Goal: Task Accomplishment & Management: Use online tool/utility

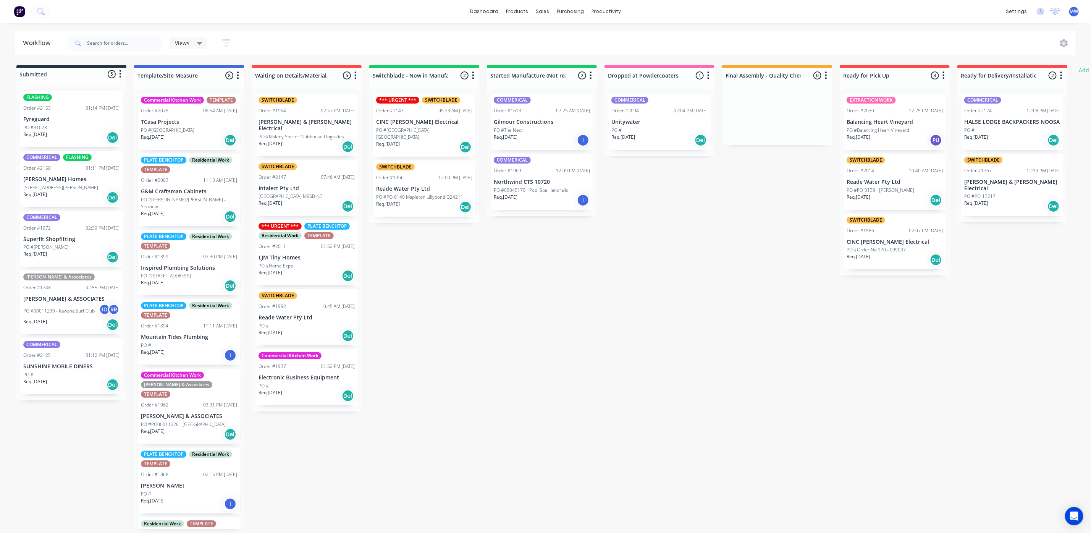
click at [26, 129] on p "PO #31073" at bounding box center [35, 127] width 24 height 7
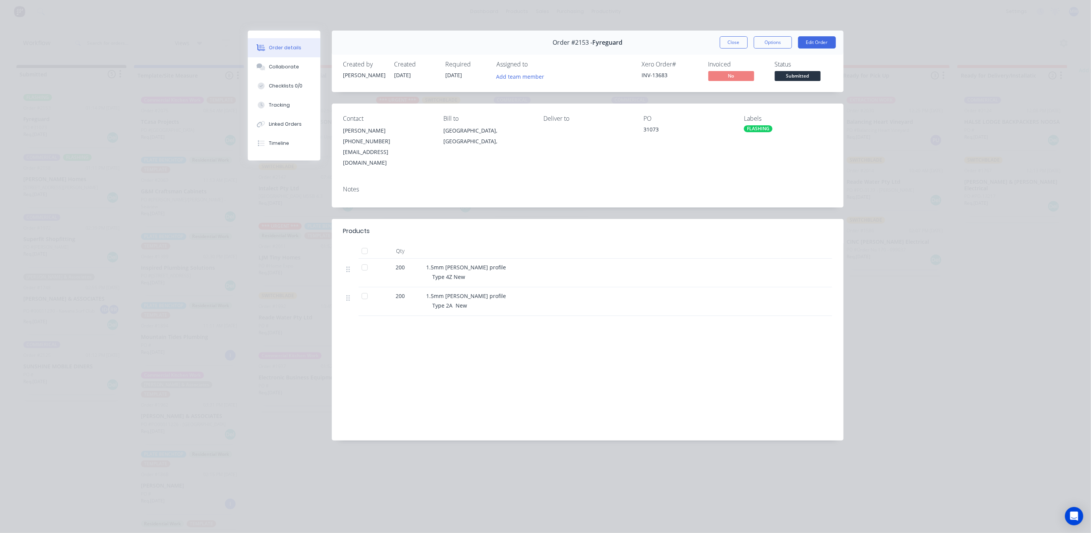
drag, startPoint x: 473, startPoint y: 349, endPoint x: 483, endPoint y: 356, distance: 11.8
click at [483, 356] on div "Labour $0.00 Sub total $9,326.00 Margin $0.00 ( 0.00 %) Tax $932.60 Total $10,2…" at bounding box center [587, 384] width 489 height 89
click at [734, 42] on button "Close" at bounding box center [734, 42] width 28 height 12
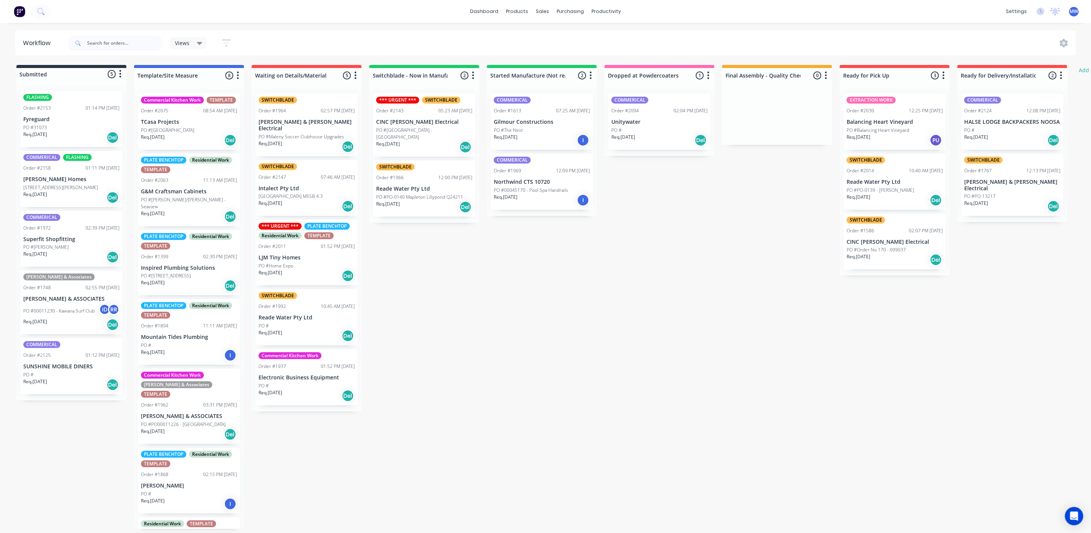
click at [180, 413] on p "[PERSON_NAME] & ASSOCIATES" at bounding box center [189, 416] width 96 height 6
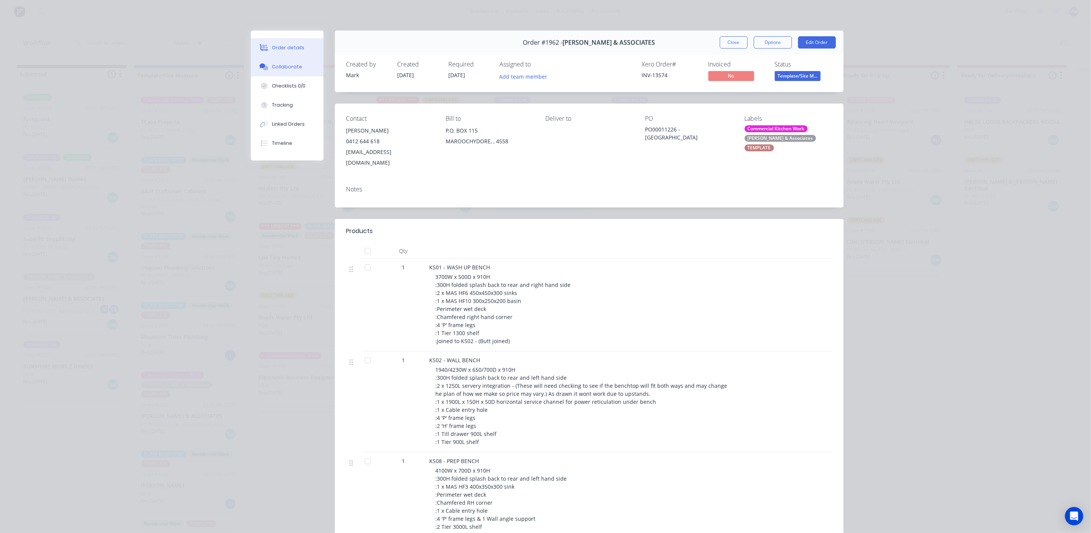
click at [272, 61] on button "Collaborate" at bounding box center [287, 66] width 73 height 19
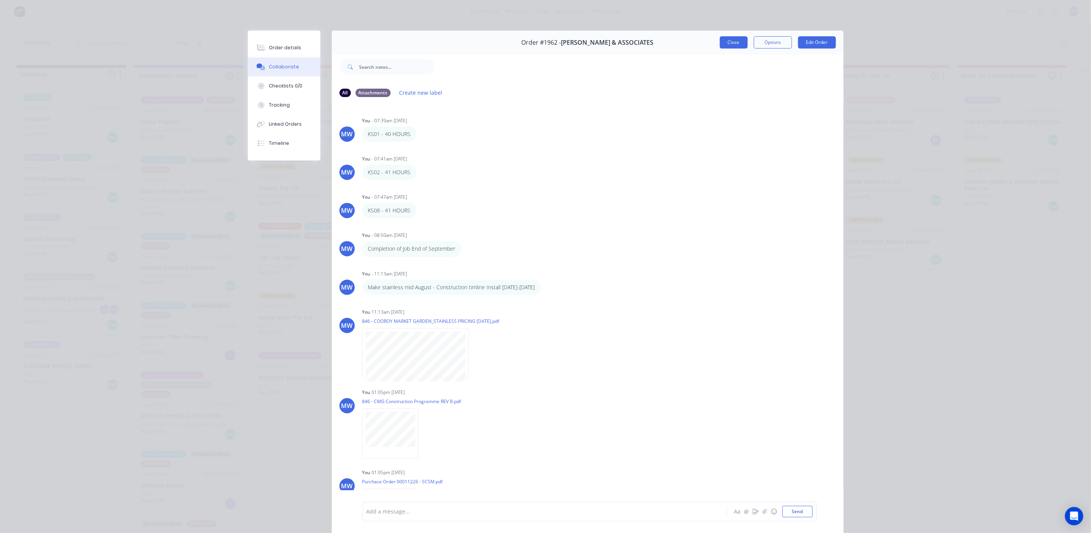
click at [731, 44] on button "Close" at bounding box center [734, 42] width 28 height 12
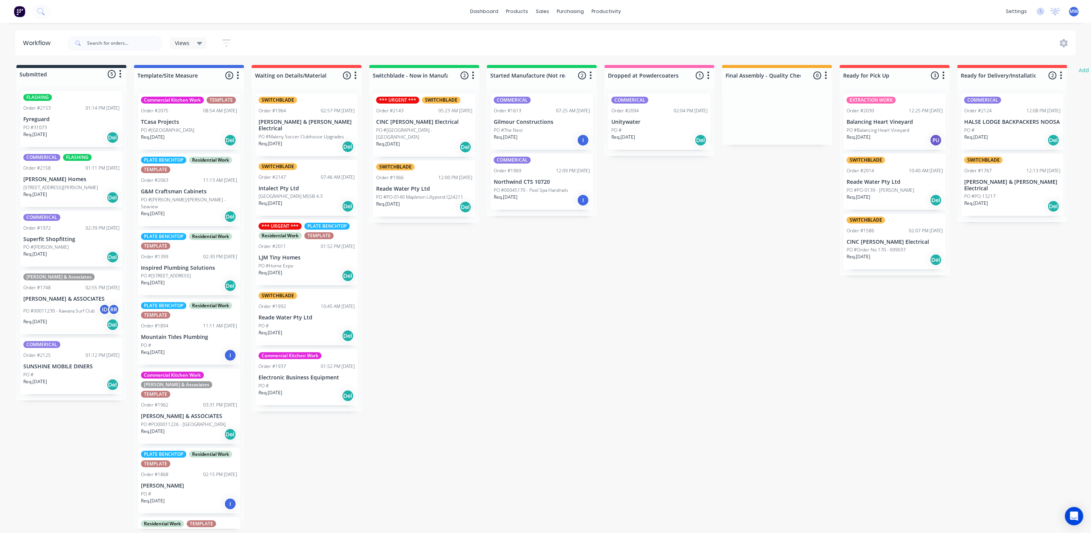
click at [74, 177] on p "[PERSON_NAME] Homes" at bounding box center [71, 179] width 96 height 6
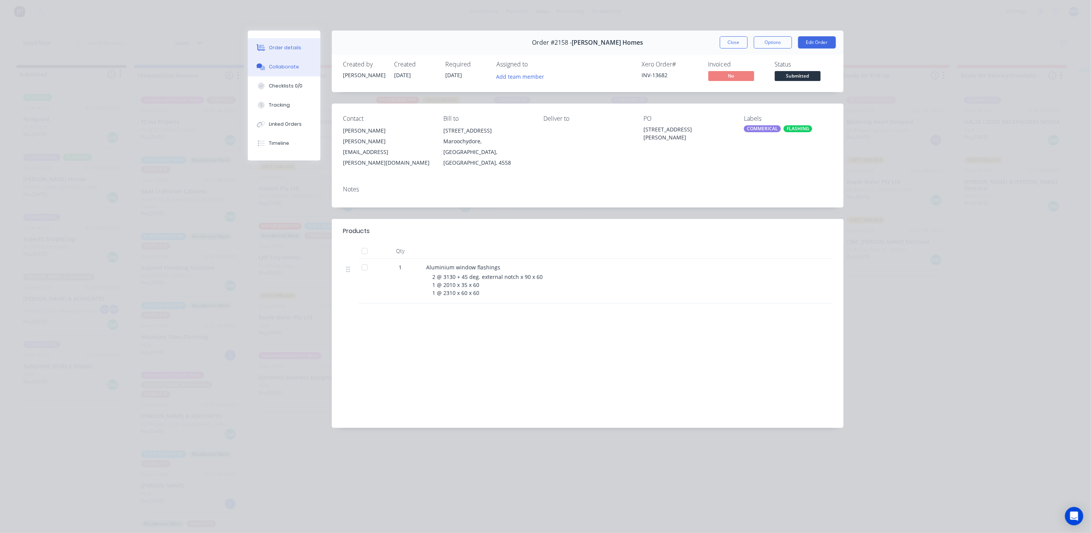
click at [288, 71] on button "Collaborate" at bounding box center [284, 66] width 73 height 19
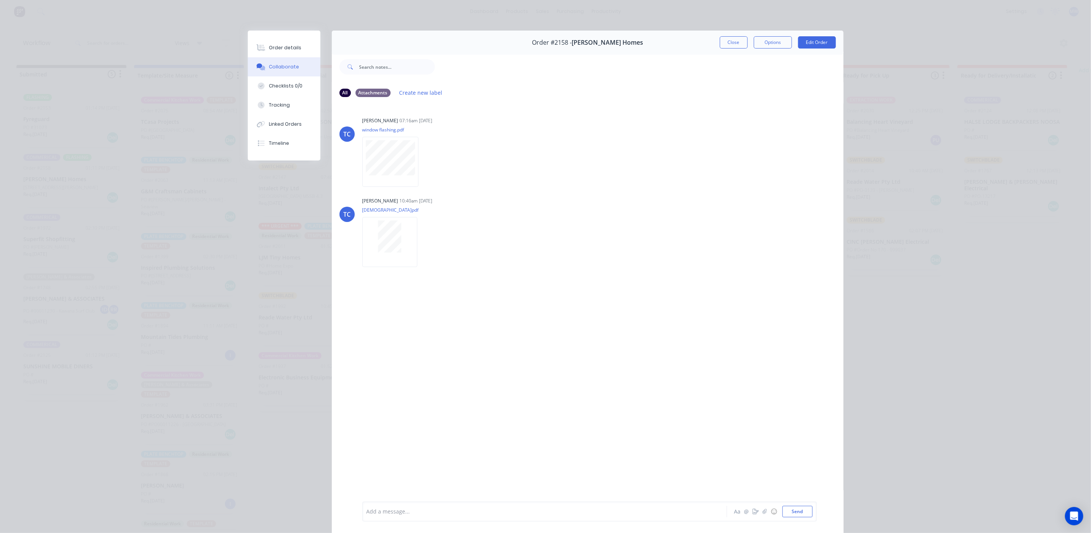
click at [727, 34] on div "Order #2158 - Stroud Homes Close Options Edit Order" at bounding box center [588, 43] width 512 height 24
click at [726, 40] on button "Close" at bounding box center [734, 42] width 28 height 12
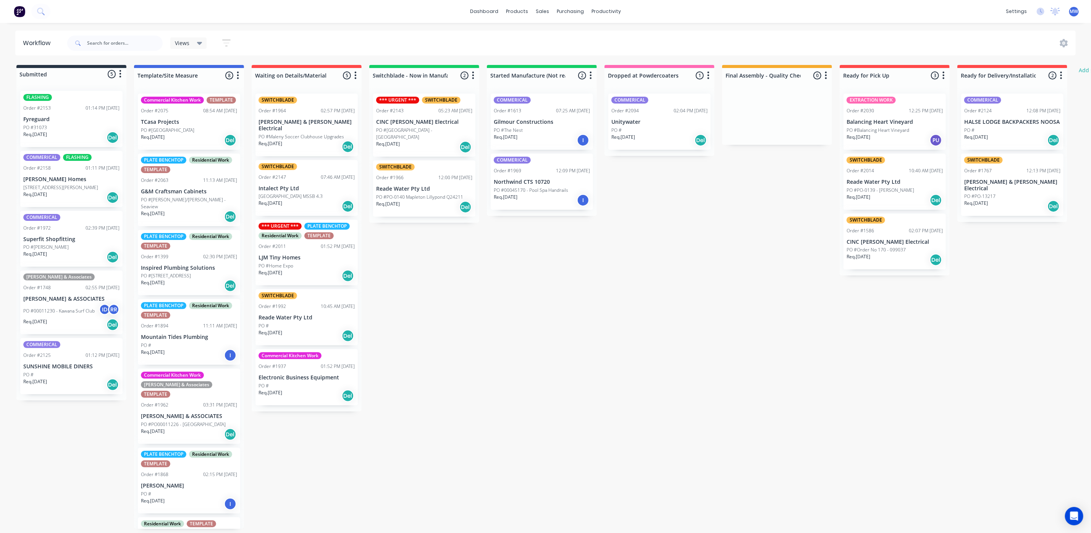
click at [421, 141] on div "Req. 21/08/25 Del" at bounding box center [424, 147] width 96 height 13
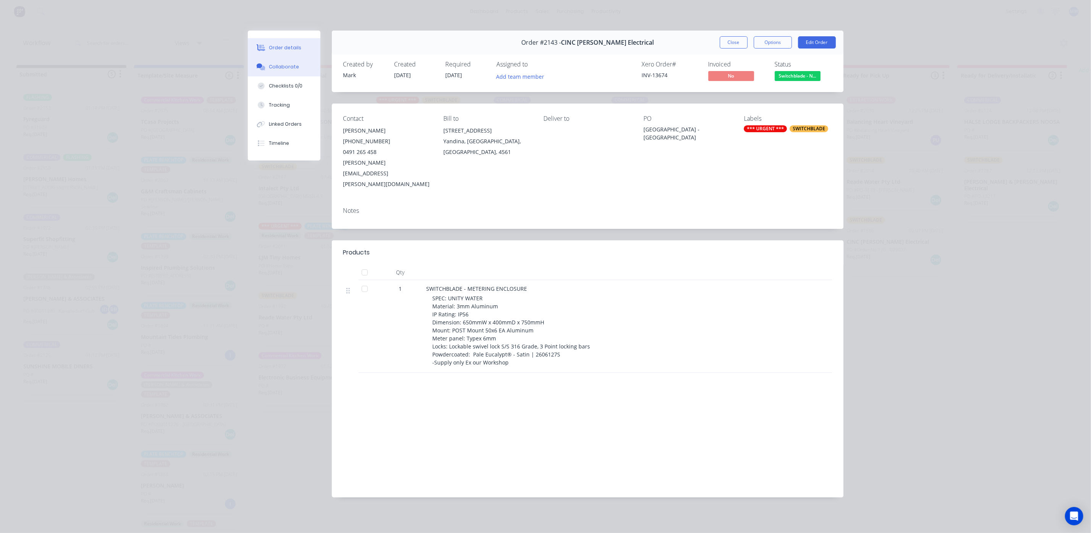
click at [280, 66] on div "Collaborate" at bounding box center [284, 66] width 30 height 7
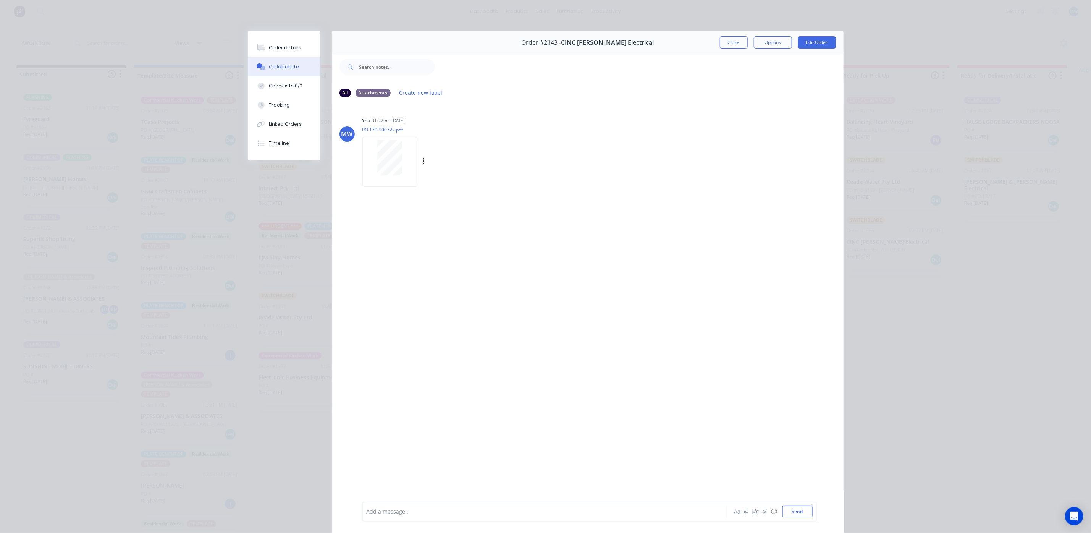
click at [371, 147] on div at bounding box center [390, 157] width 48 height 35
click at [722, 45] on button "Close" at bounding box center [734, 42] width 28 height 12
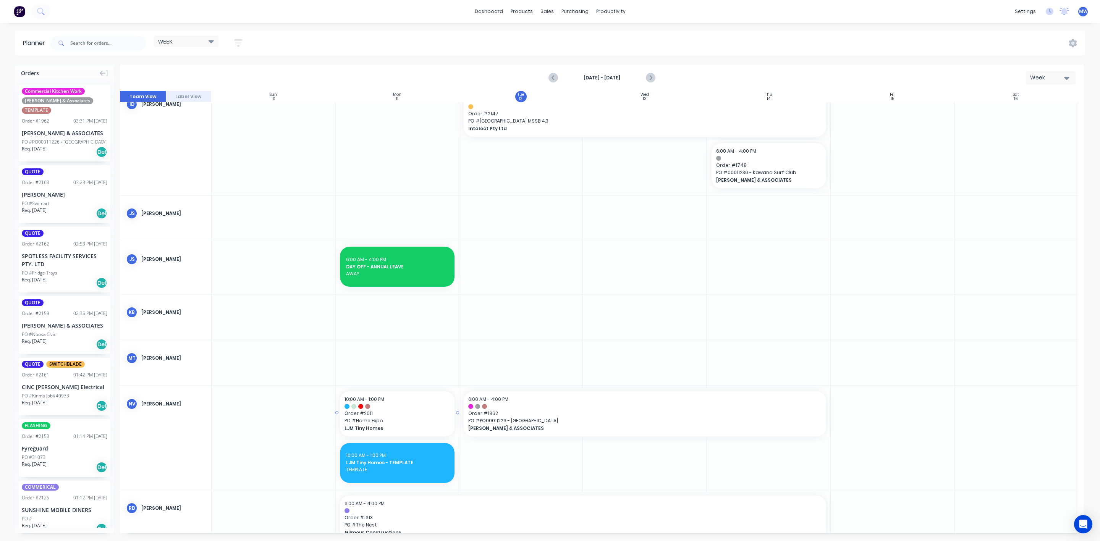
scroll to position [172, 0]
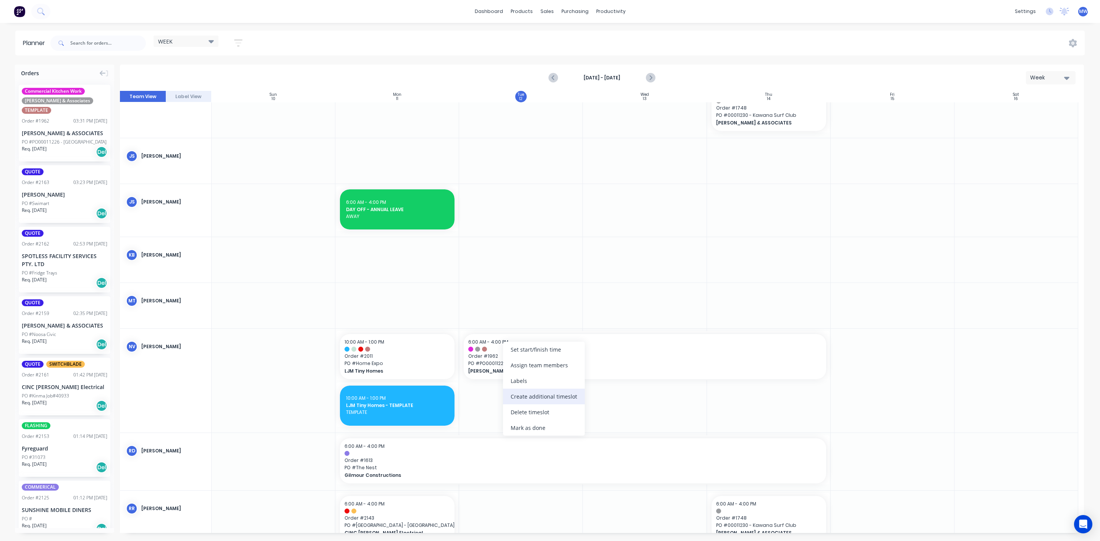
click at [547, 400] on div "Create additional timeslot" at bounding box center [544, 397] width 82 height 16
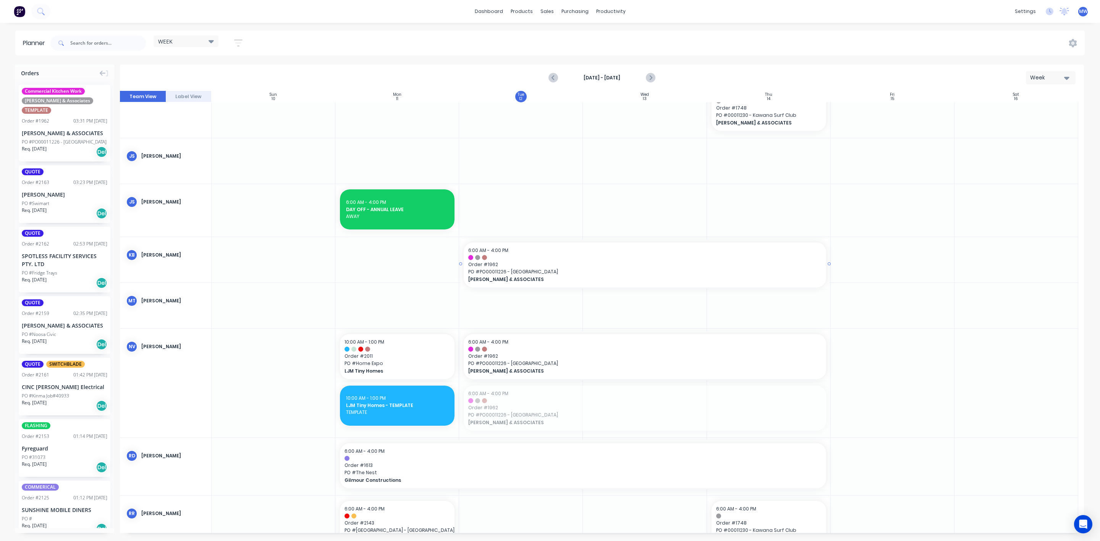
drag, startPoint x: 506, startPoint y: 411, endPoint x: 509, endPoint y: 264, distance: 146.7
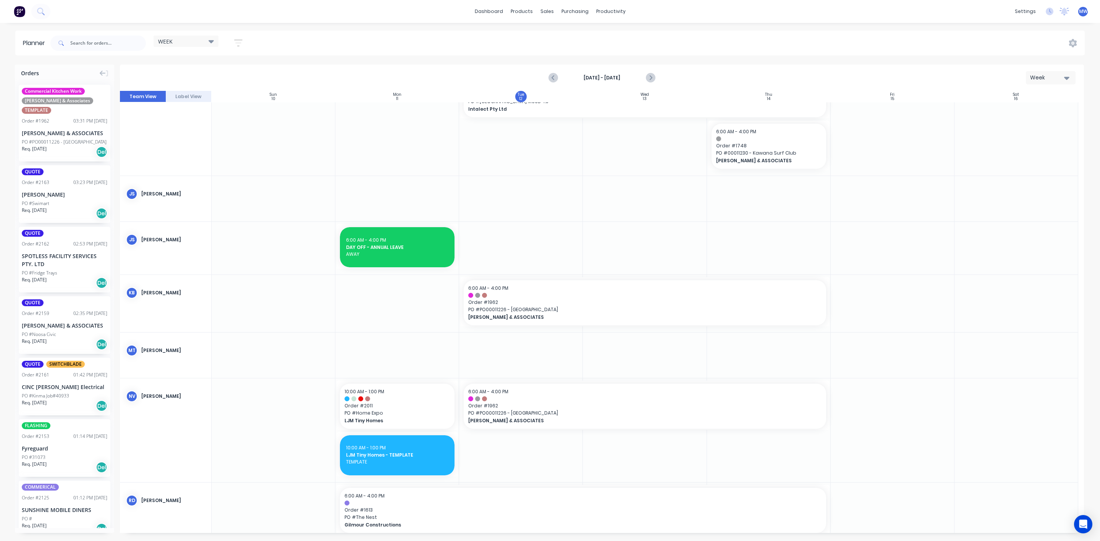
scroll to position [115, 0]
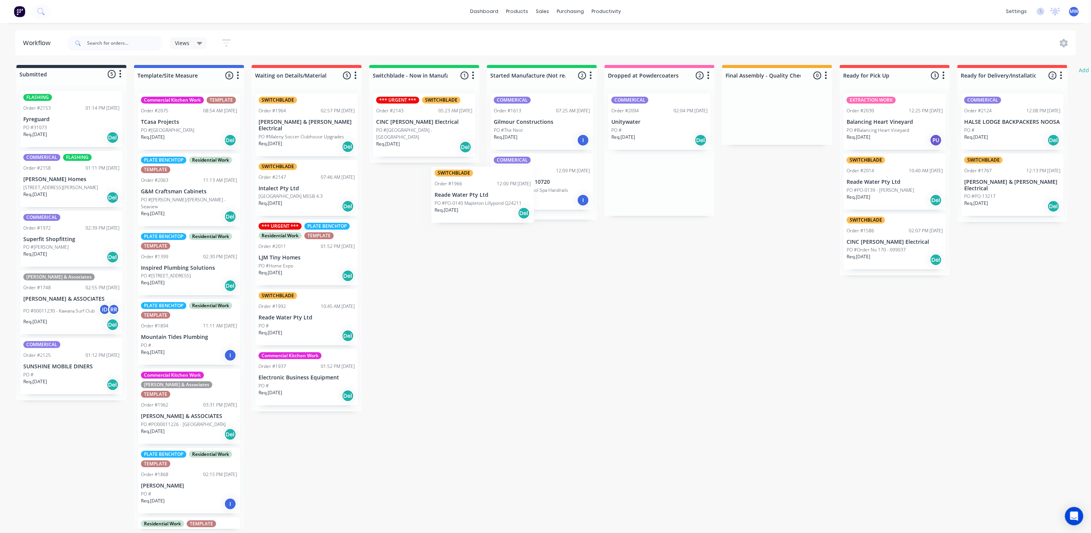
drag, startPoint x: 630, startPoint y: 191, endPoint x: 430, endPoint y: 204, distance: 200.6
click at [431, 204] on div "Submitted 5 Status colour #273444 hex #273444 Save Cancel Summaries Total order…" at bounding box center [631, 297] width 1274 height 464
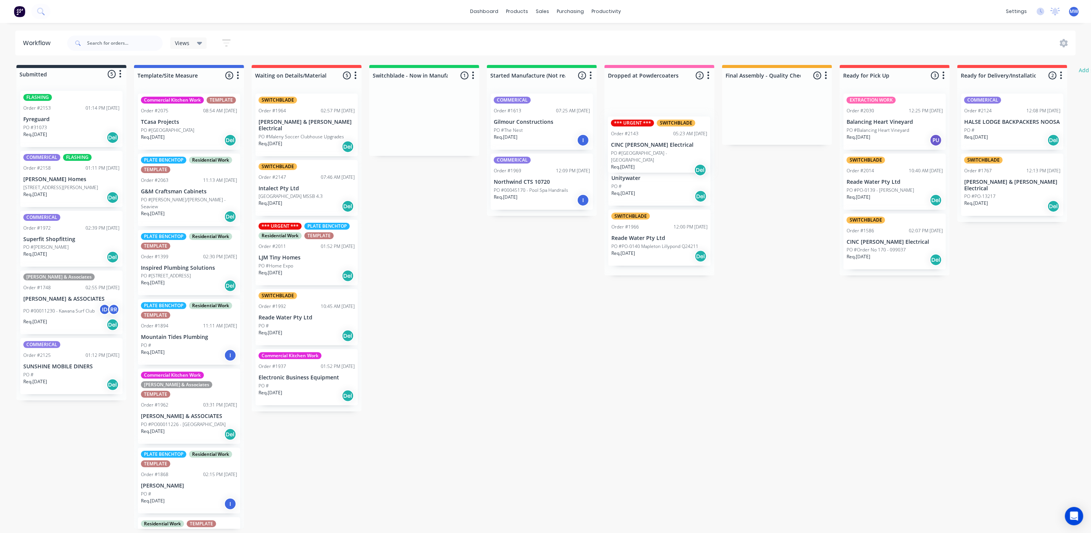
drag, startPoint x: 414, startPoint y: 116, endPoint x: 652, endPoint y: 139, distance: 239.1
click at [652, 139] on div "Submitted 5 Status colour #273444 hex #273444 Save Cancel Summaries Total order…" at bounding box center [631, 297] width 1274 height 464
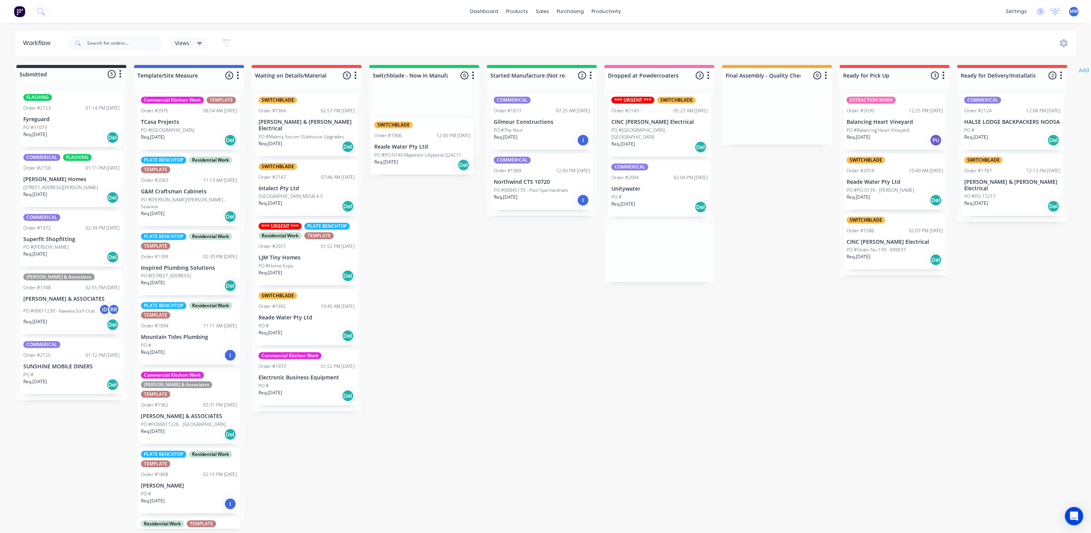
drag, startPoint x: 592, startPoint y: 241, endPoint x: 402, endPoint y: 135, distance: 217.0
click at [402, 136] on div "Submitted 5 Status colour #273444 hex #273444 Save Cancel Summaries Total order…" at bounding box center [631, 297] width 1274 height 464
click at [191, 421] on p "PO #PO00011226 - [GEOGRAPHIC_DATA]" at bounding box center [183, 424] width 85 height 7
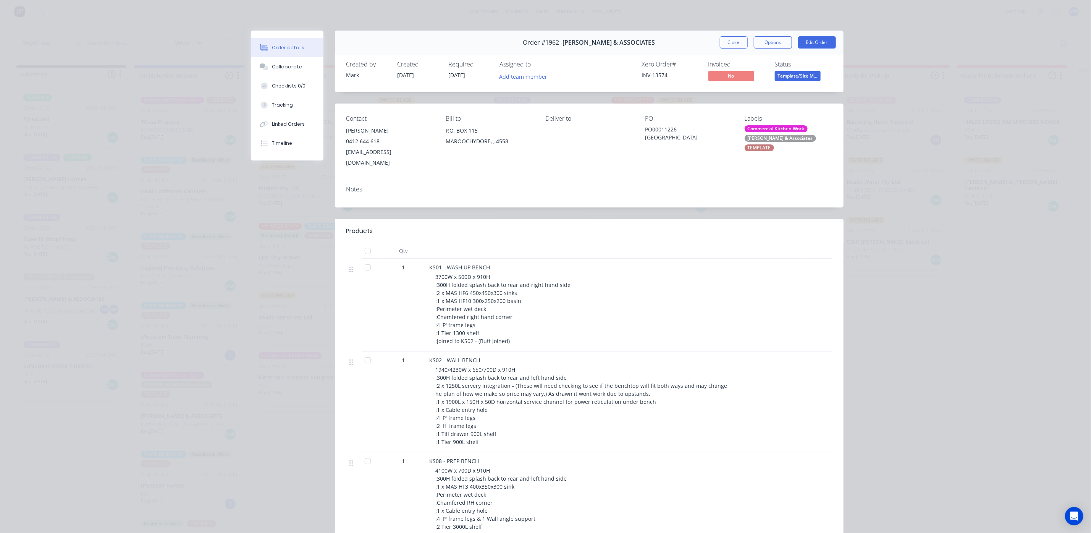
drag, startPoint x: 676, startPoint y: 128, endPoint x: 679, endPoint y: 138, distance: 10.8
click at [679, 138] on div "PO00011226 - [GEOGRAPHIC_DATA]" at bounding box center [688, 133] width 87 height 16
copy div "Cooroy Market Garden"
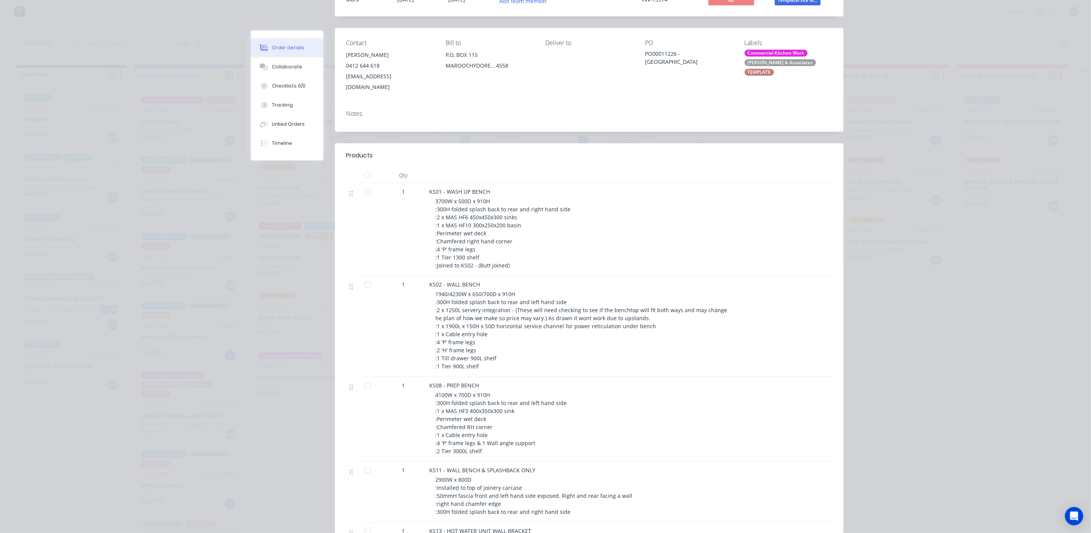
scroll to position [286, 0]
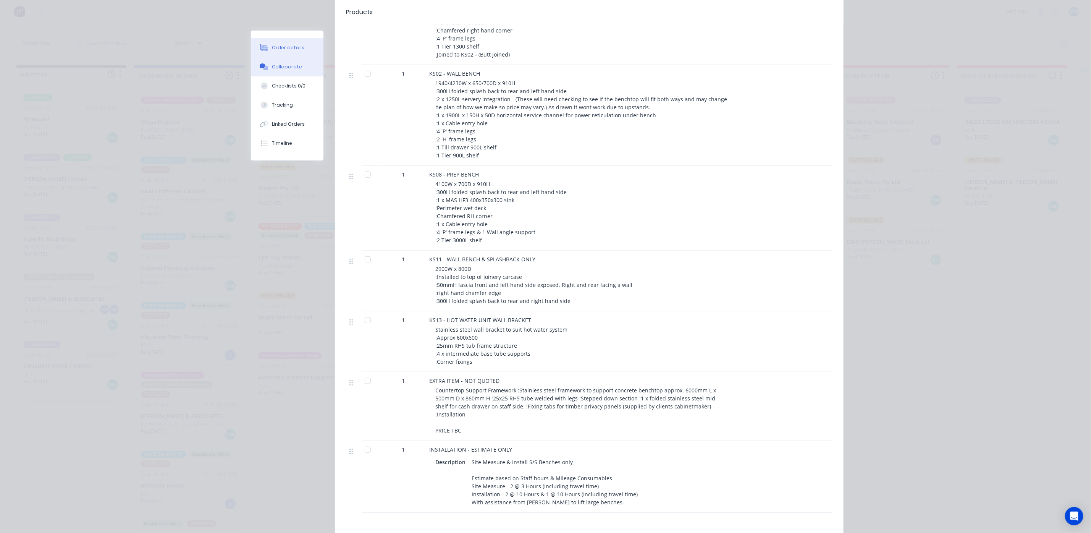
click at [281, 62] on button "Collaborate" at bounding box center [287, 66] width 73 height 19
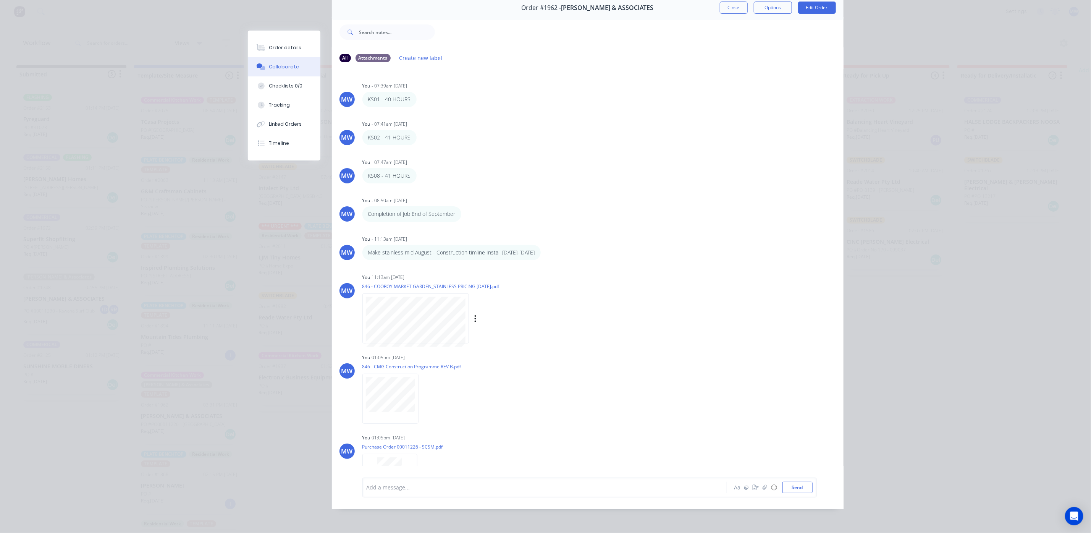
scroll to position [0, 0]
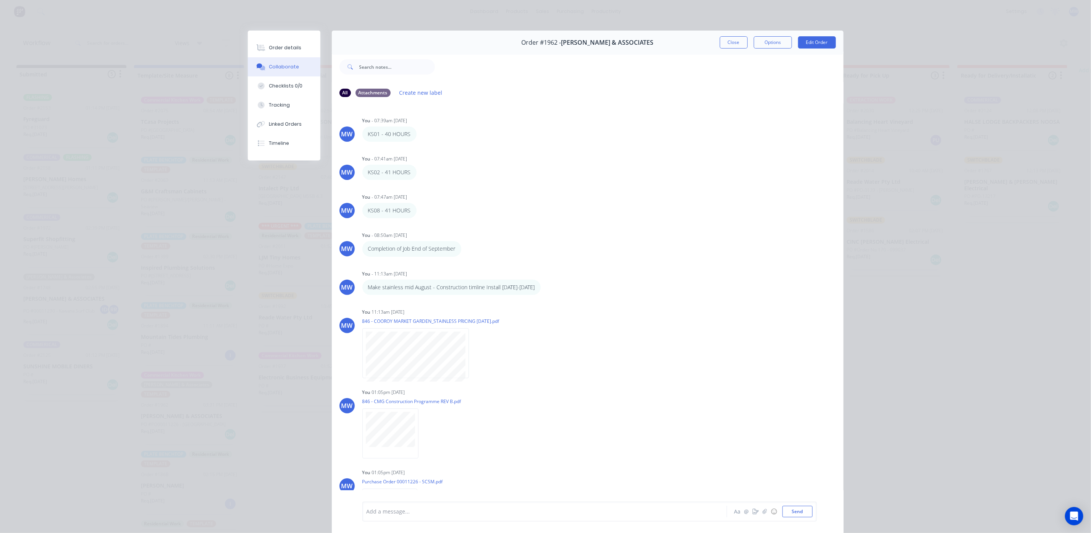
drag, startPoint x: 721, startPoint y: 44, endPoint x: 796, endPoint y: 99, distance: 93.5
click at [721, 44] on button "Close" at bounding box center [734, 42] width 28 height 12
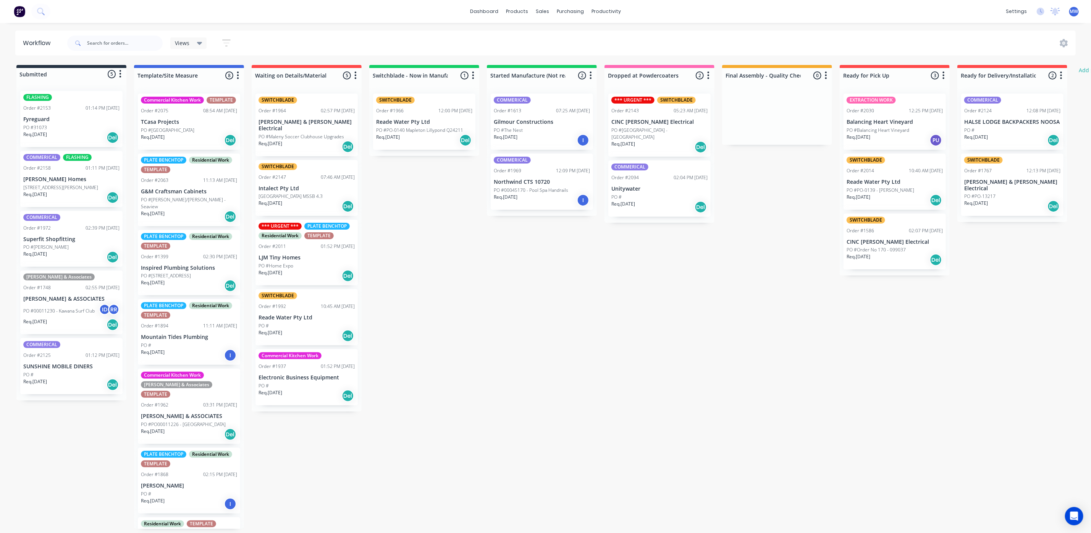
click at [183, 413] on p "[PERSON_NAME] & ASSOCIATES" at bounding box center [189, 416] width 96 height 6
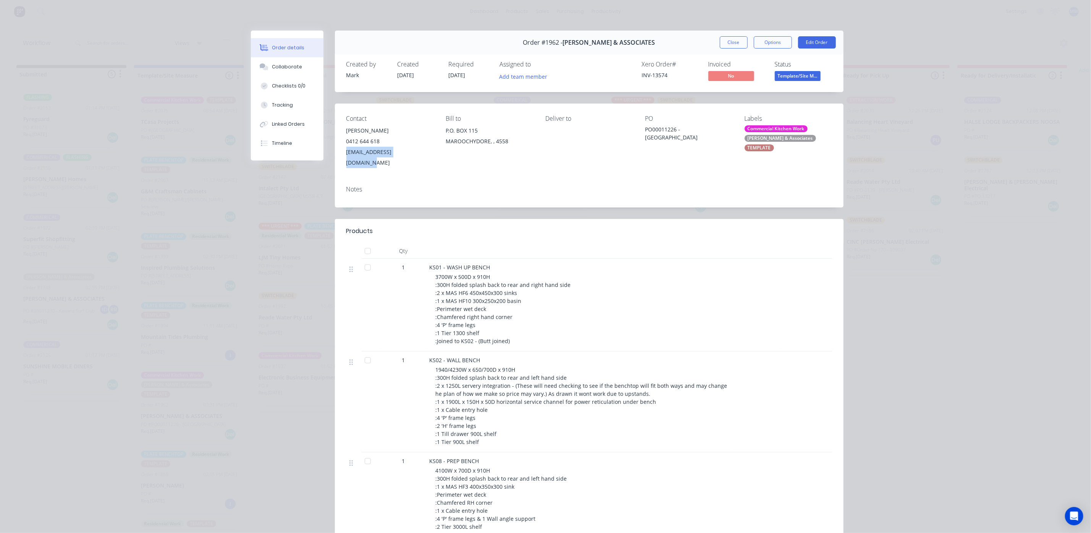
drag, startPoint x: 340, startPoint y: 153, endPoint x: 407, endPoint y: 157, distance: 67.4
click at [407, 157] on div "Contact Matt Moran 0412 644 618 matt@studiohiller.com.au Bill to P.O. BOX 115 M…" at bounding box center [589, 142] width 509 height 76
copy div "[EMAIL_ADDRESS][DOMAIN_NAME]"
click at [340, 306] on div "Qty 1 KS01 - WASH UP BENCH 3700W x 500D x 910H :300H folded splash back to rear…" at bounding box center [589, 521] width 509 height 556
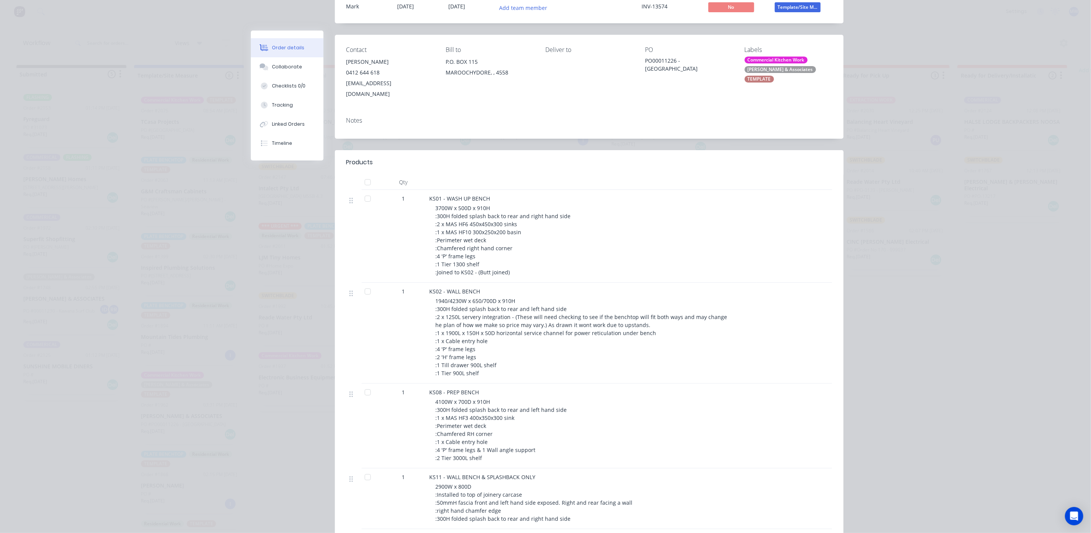
scroll to position [229, 0]
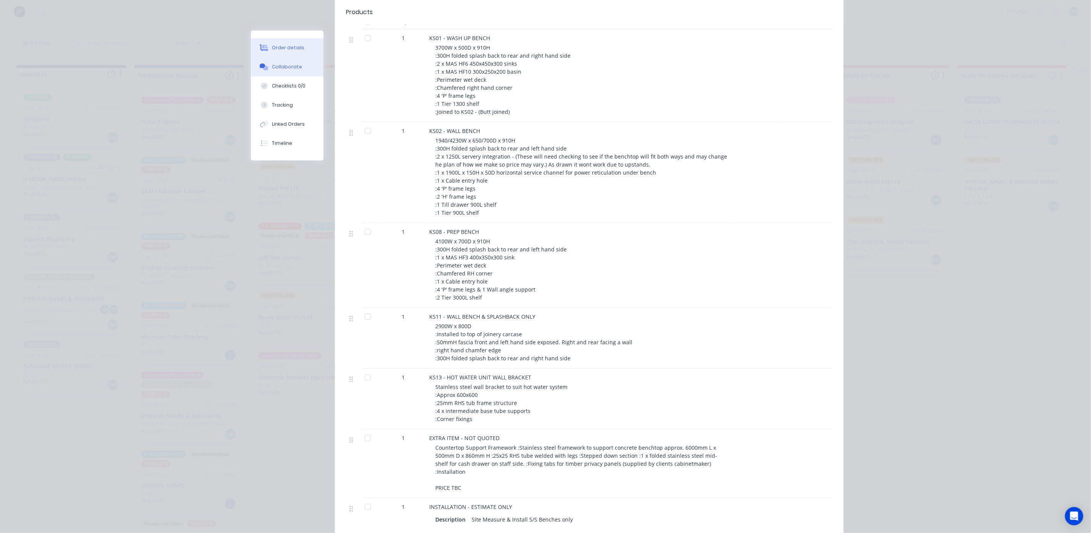
click at [272, 69] on div "Collaborate" at bounding box center [287, 66] width 30 height 7
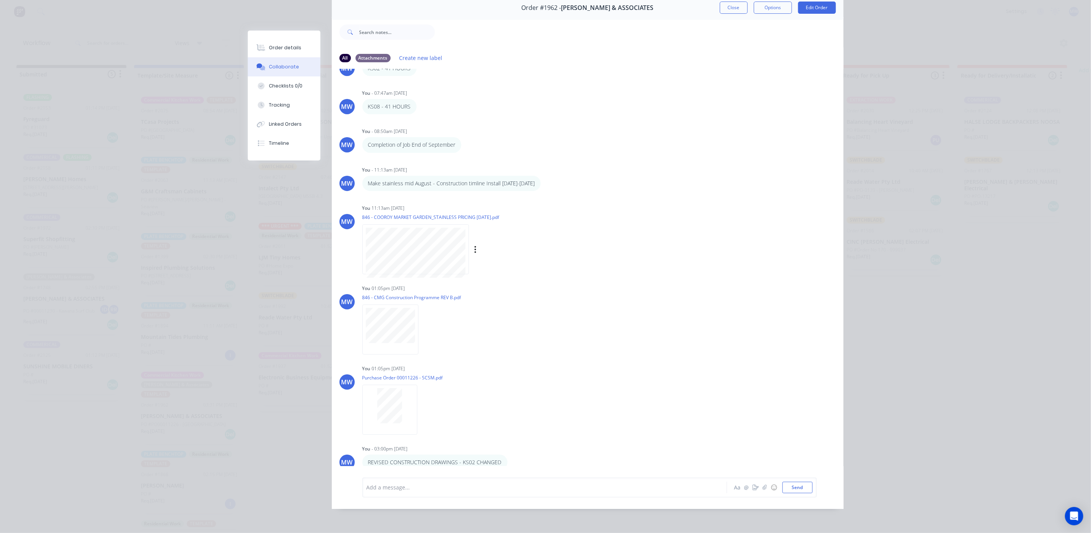
scroll to position [151, 0]
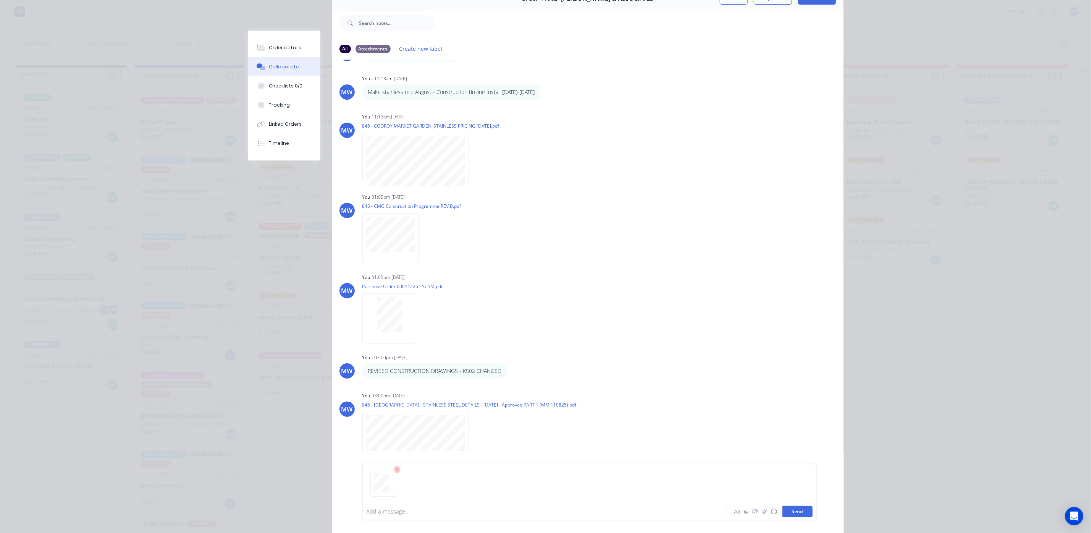
click at [795, 514] on button "Send" at bounding box center [798, 511] width 30 height 11
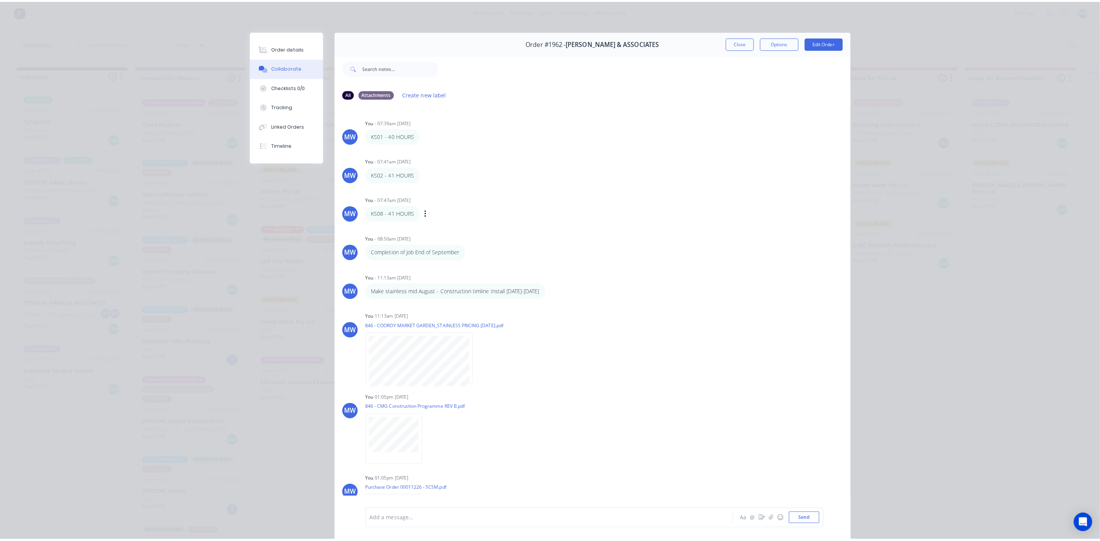
scroll to position [0, 0]
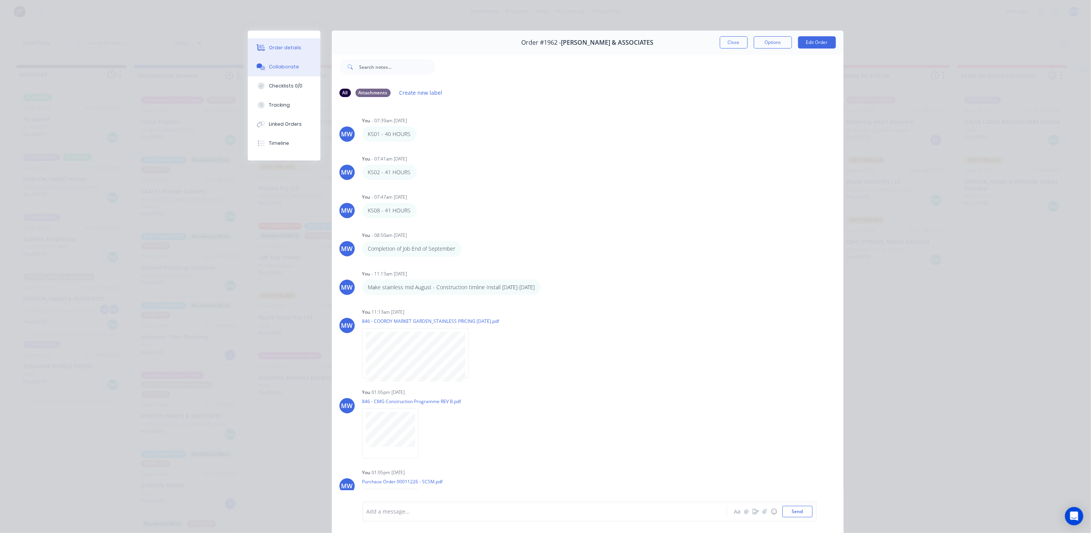
click at [273, 47] on div "Order details" at bounding box center [285, 47] width 32 height 7
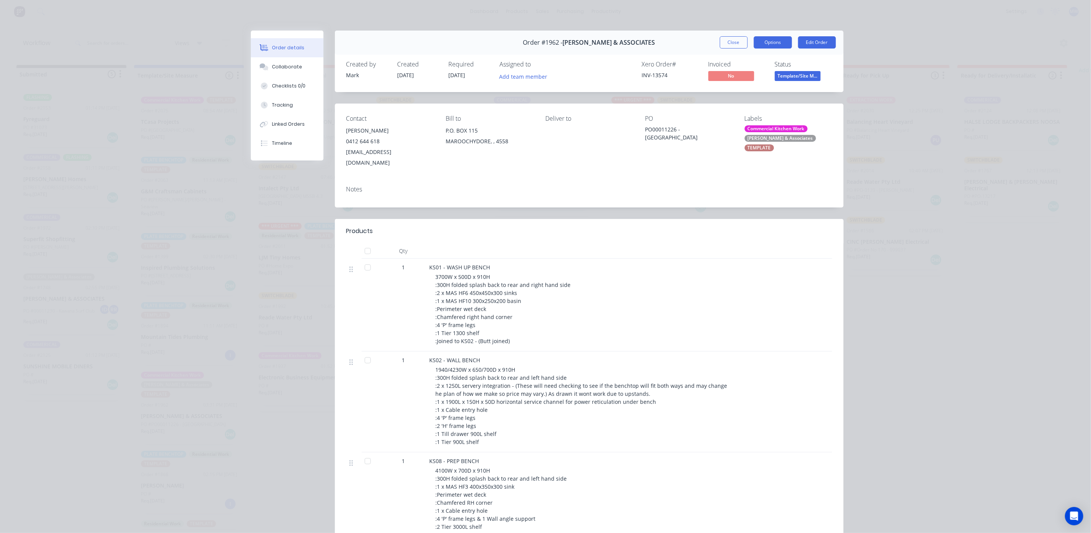
click at [774, 39] on button "Options" at bounding box center [773, 42] width 38 height 12
click at [735, 77] on div "Work Order" at bounding box center [752, 77] width 66 height 11
click at [733, 94] on div "Standard" at bounding box center [752, 92] width 66 height 11
click at [762, 44] on button "Options" at bounding box center [773, 42] width 38 height 12
click at [721, 111] on div "Custom" at bounding box center [752, 107] width 66 height 11
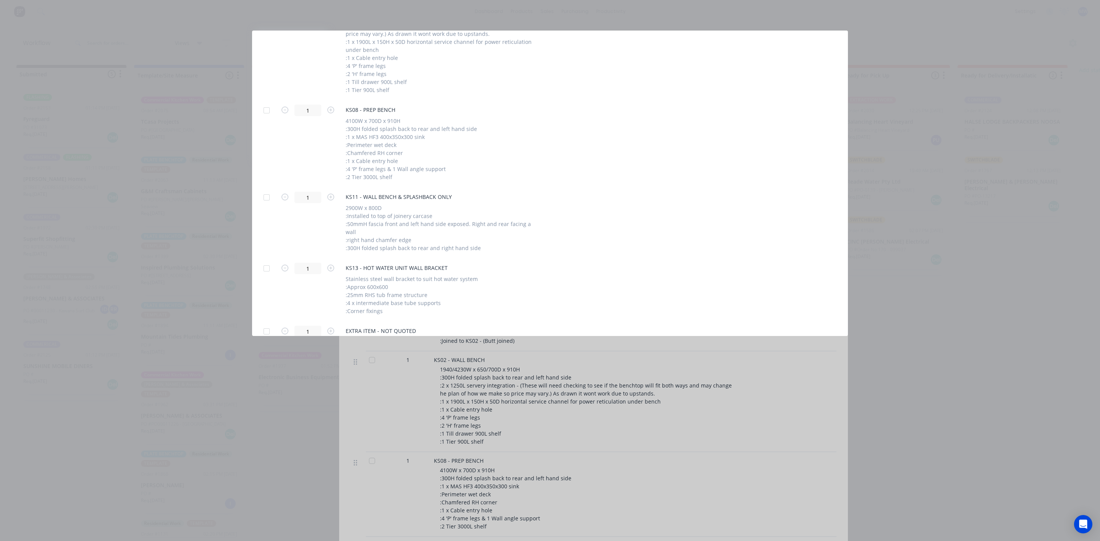
scroll to position [401, 0]
click at [266, 194] on div at bounding box center [266, 191] width 15 height 15
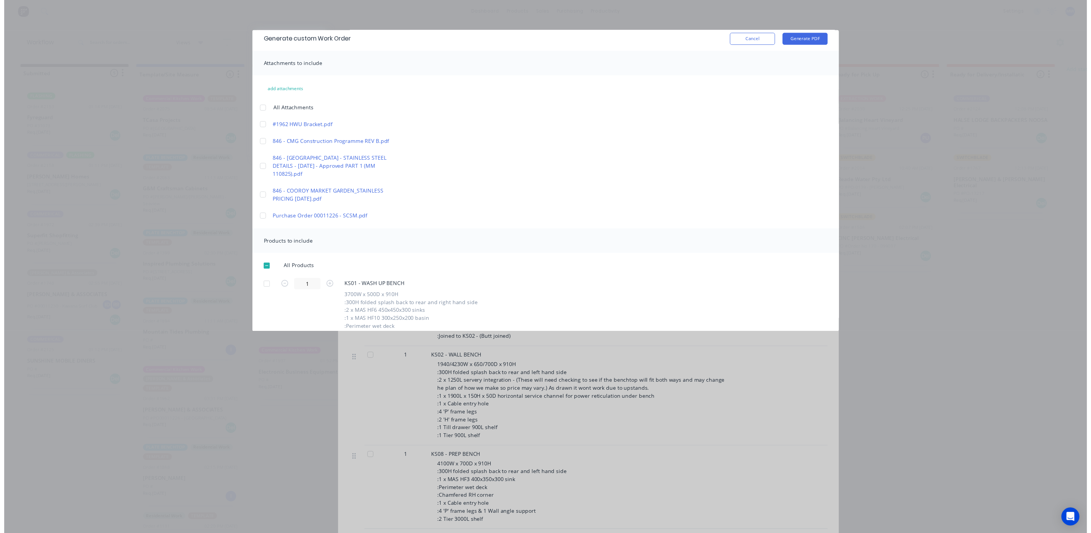
scroll to position [0, 0]
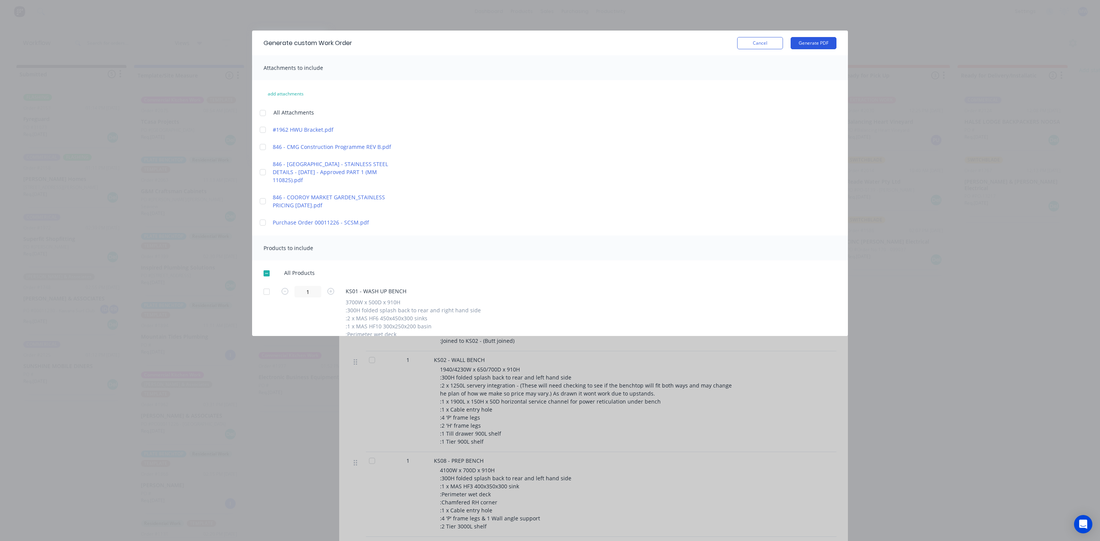
click at [804, 45] on button "Generate PDF" at bounding box center [814, 43] width 46 height 12
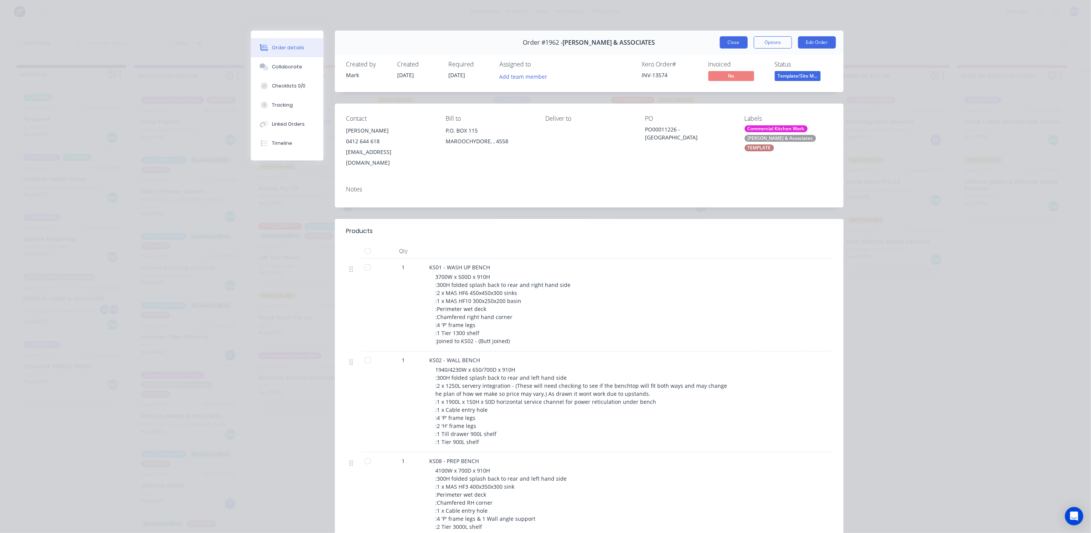
click at [722, 38] on button "Close" at bounding box center [734, 42] width 28 height 12
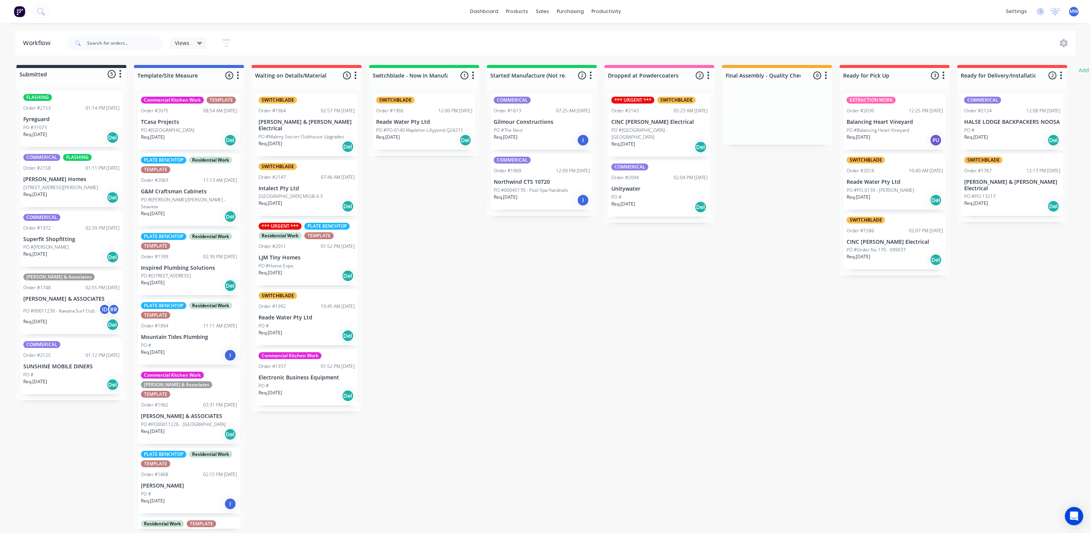
scroll to position [0, 0]
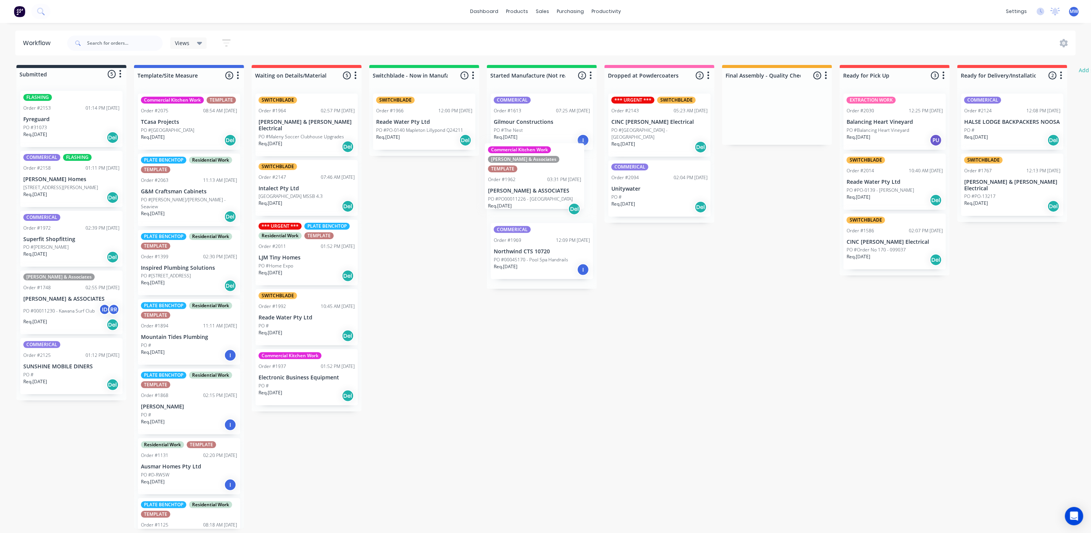
drag, startPoint x: 172, startPoint y: 417, endPoint x: 526, endPoint y: 186, distance: 423.0
click at [526, 186] on div "Submitted 5 Status colour #273444 hex #273444 Save Cancel Summaries Total order…" at bounding box center [631, 297] width 1274 height 464
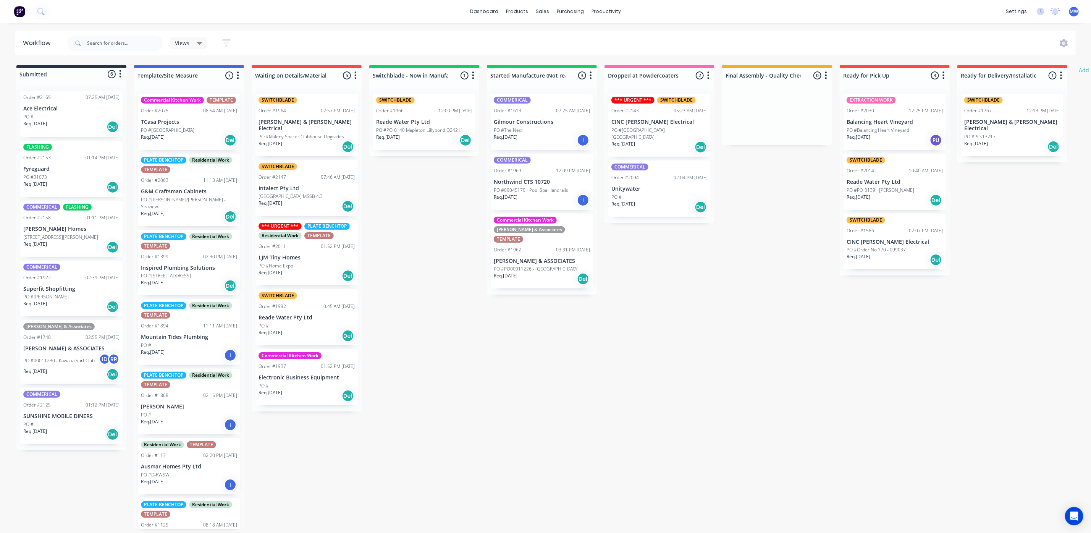
click at [42, 169] on p "Fyreguard" at bounding box center [71, 169] width 96 height 6
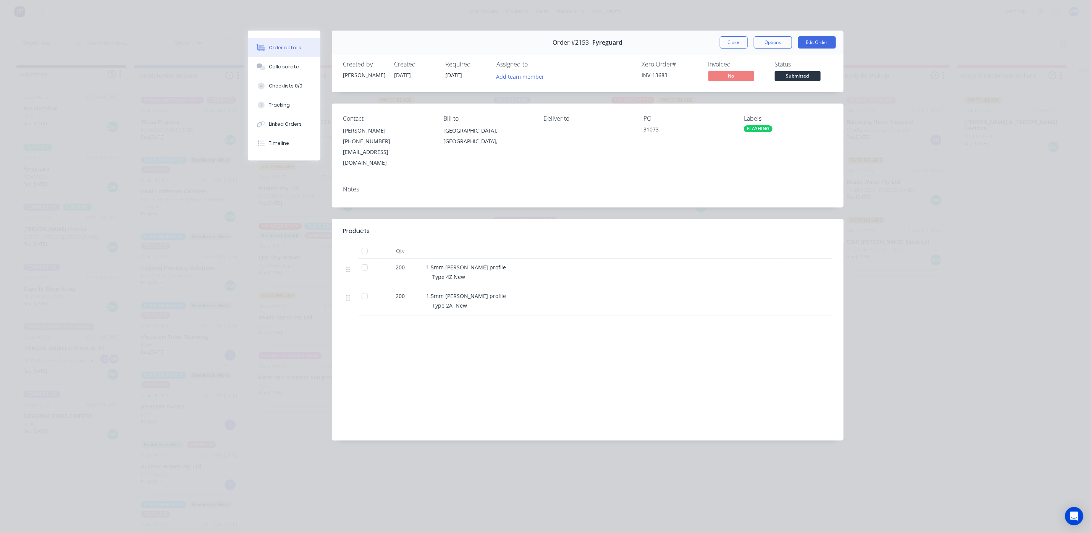
drag, startPoint x: 732, startPoint y: 44, endPoint x: 720, endPoint y: 53, distance: 15.8
click at [732, 44] on button "Close" at bounding box center [734, 42] width 28 height 12
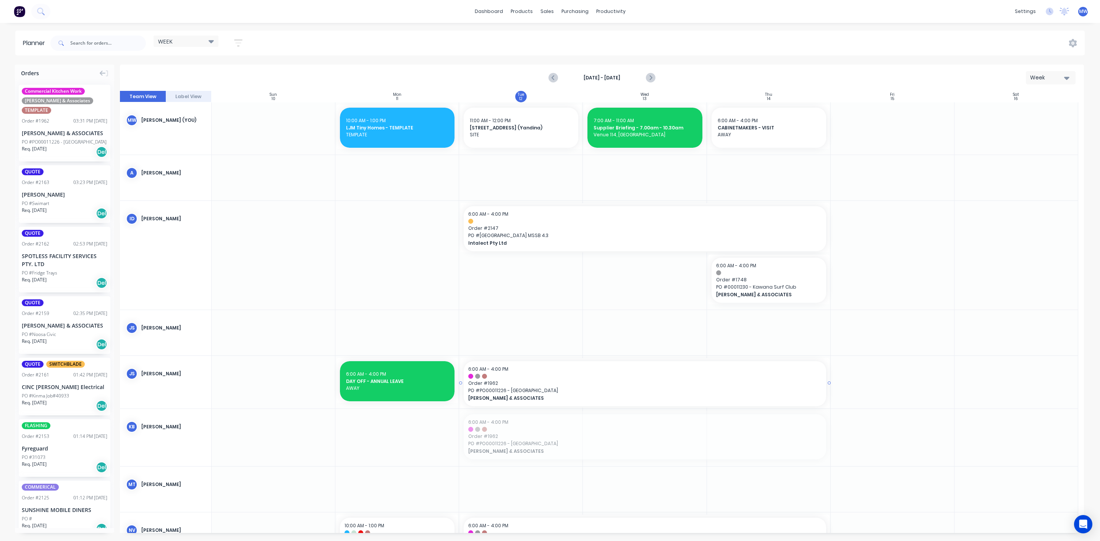
drag, startPoint x: 502, startPoint y: 442, endPoint x: 512, endPoint y: 396, distance: 47.0
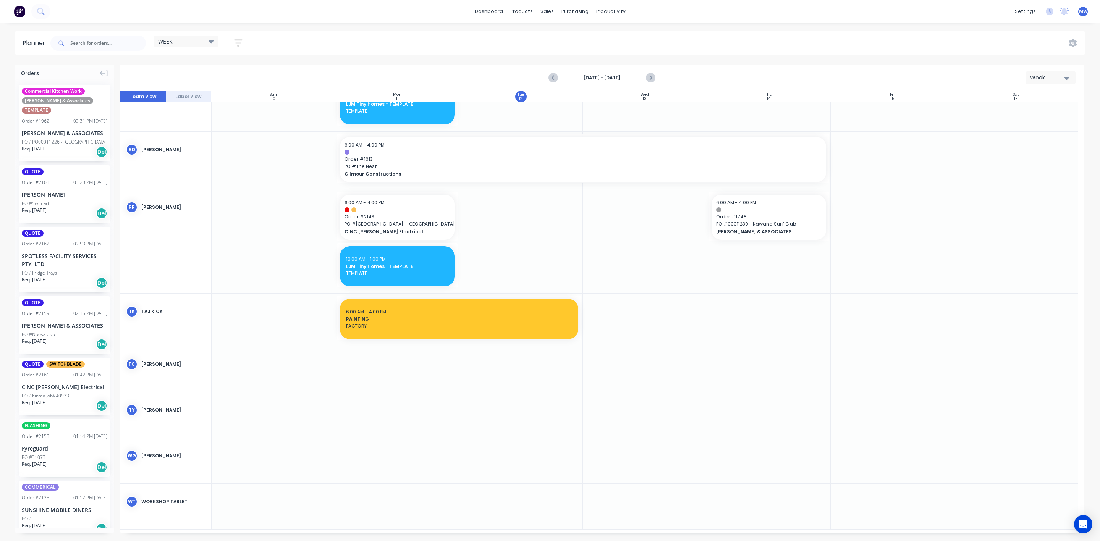
scroll to position [480, 0]
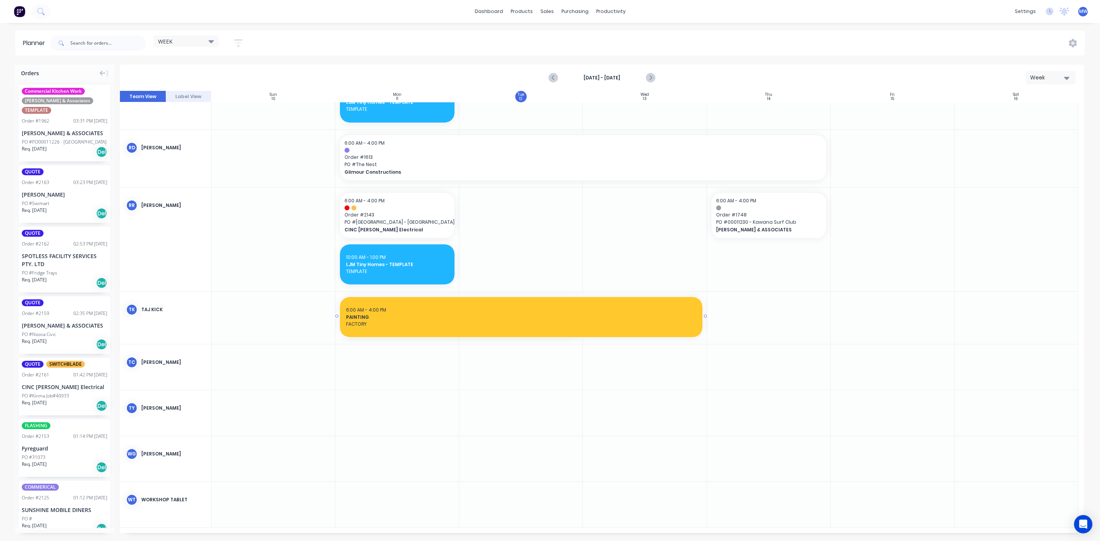
drag, startPoint x: 580, startPoint y: 317, endPoint x: 589, endPoint y: 317, distance: 9.2
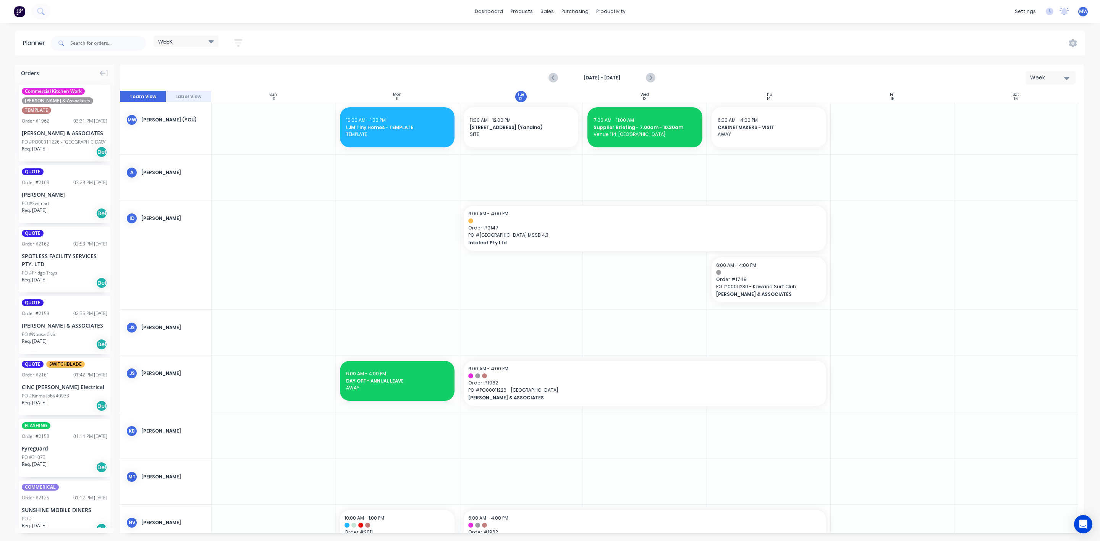
scroll to position [0, 0]
drag, startPoint x: 49, startPoint y: 445, endPoint x: 498, endPoint y: 436, distance: 449.2
drag, startPoint x: 580, startPoint y: 442, endPoint x: 650, endPoint y: 441, distance: 69.9
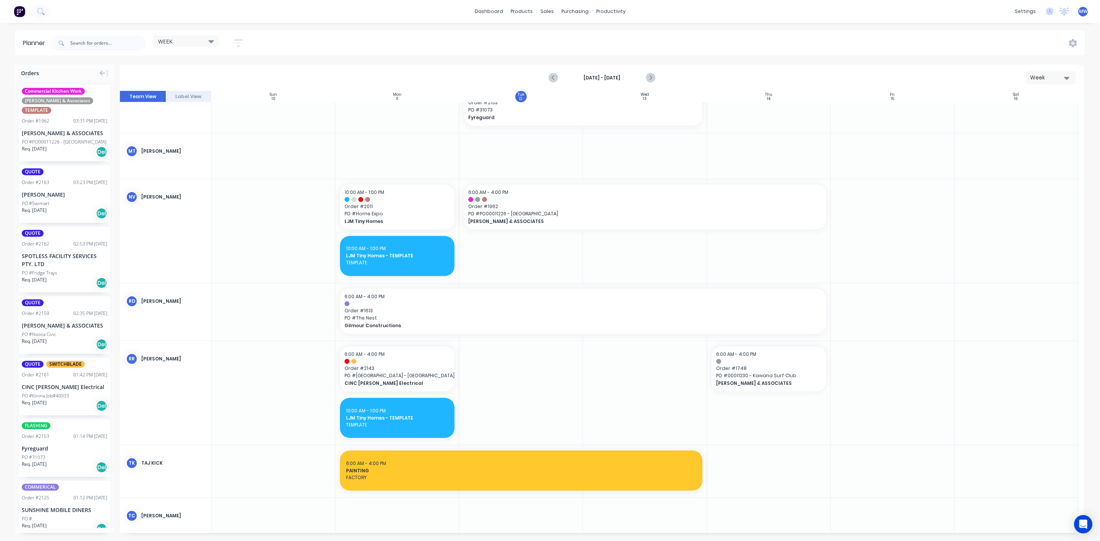
scroll to position [320, 0]
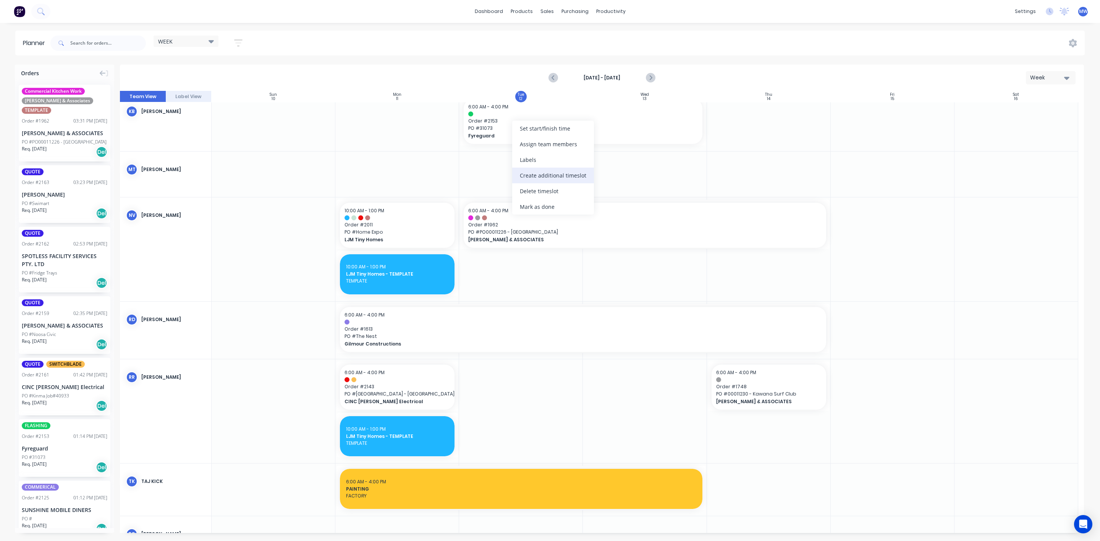
click at [552, 176] on div "Create additional timeslot" at bounding box center [553, 176] width 82 height 16
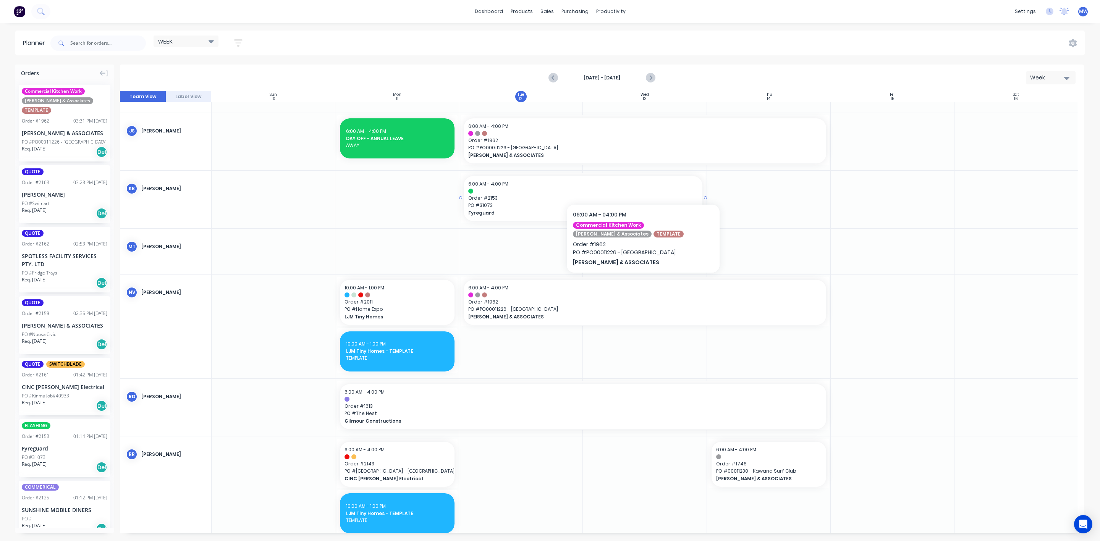
scroll to position [263, 0]
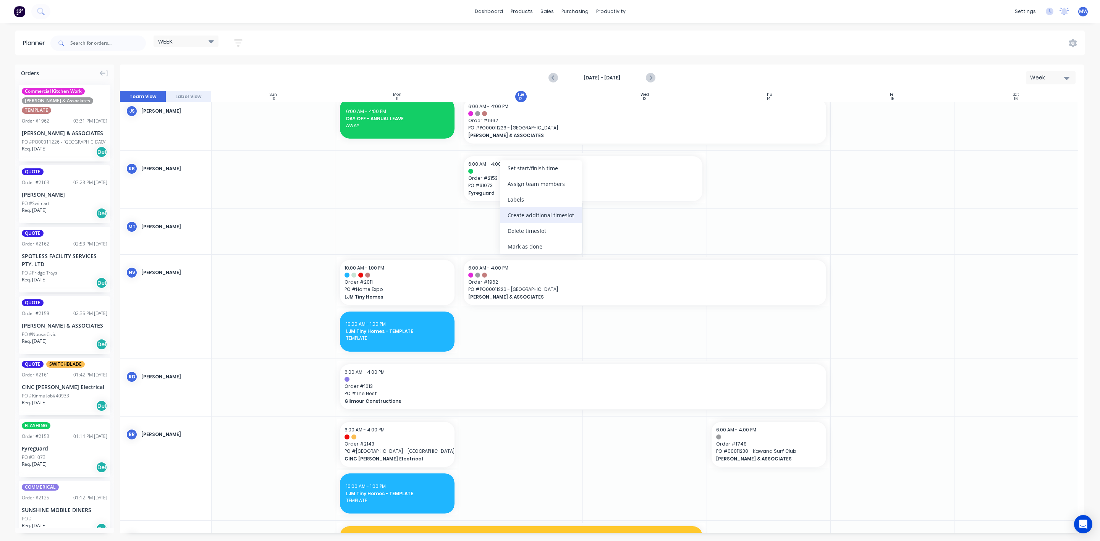
click at [543, 218] on div "Create additional timeslot" at bounding box center [541, 215] width 82 height 16
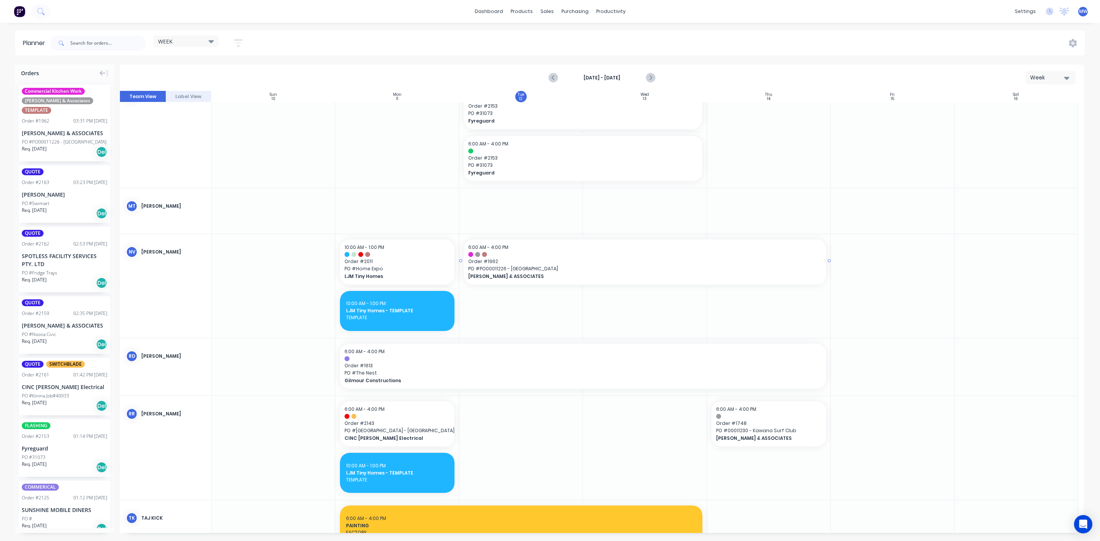
scroll to position [320, 0]
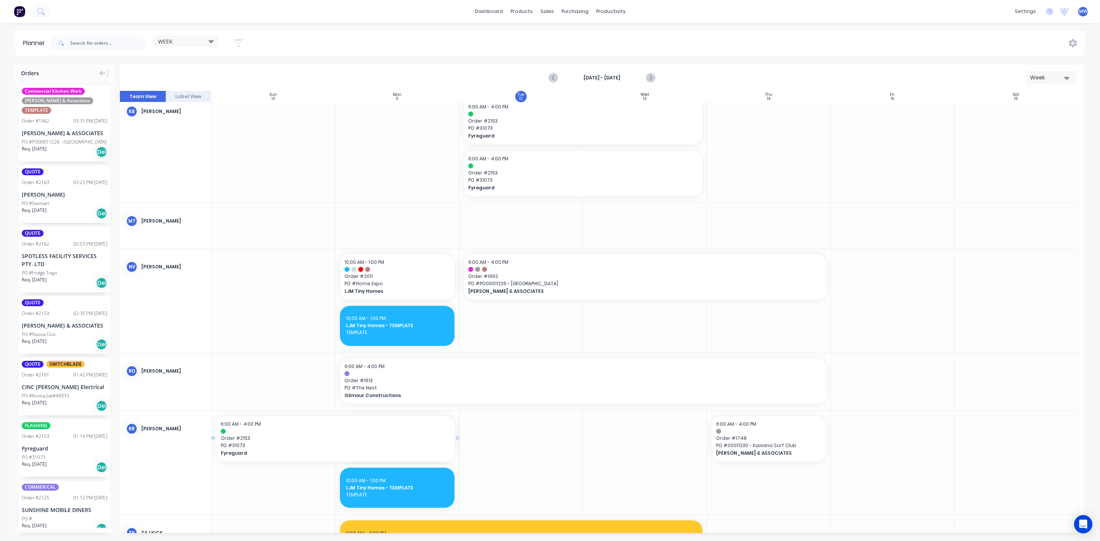
drag, startPoint x: 497, startPoint y: 180, endPoint x: 225, endPoint y: 386, distance: 341.7
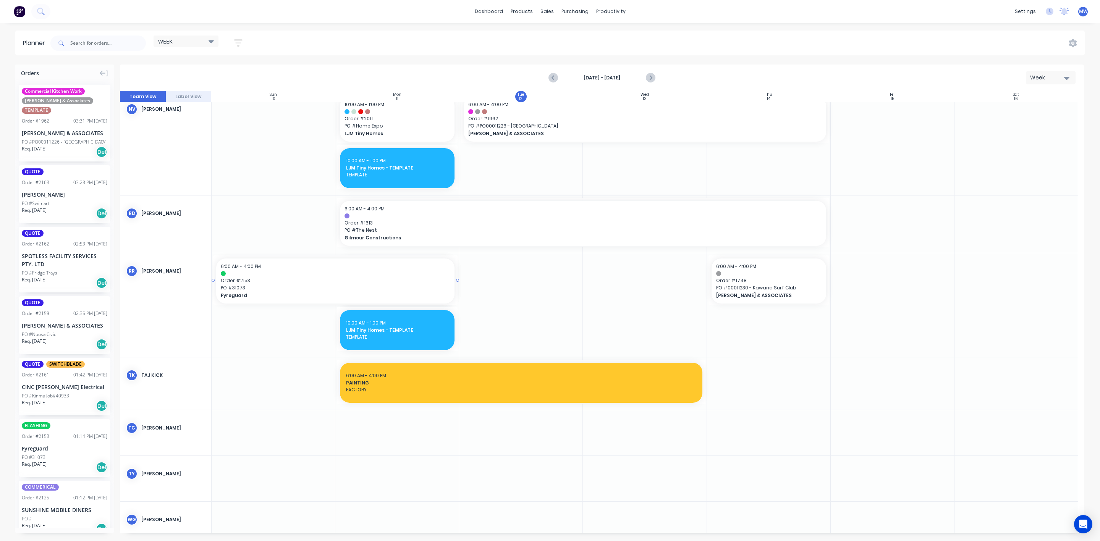
scroll to position [492, 0]
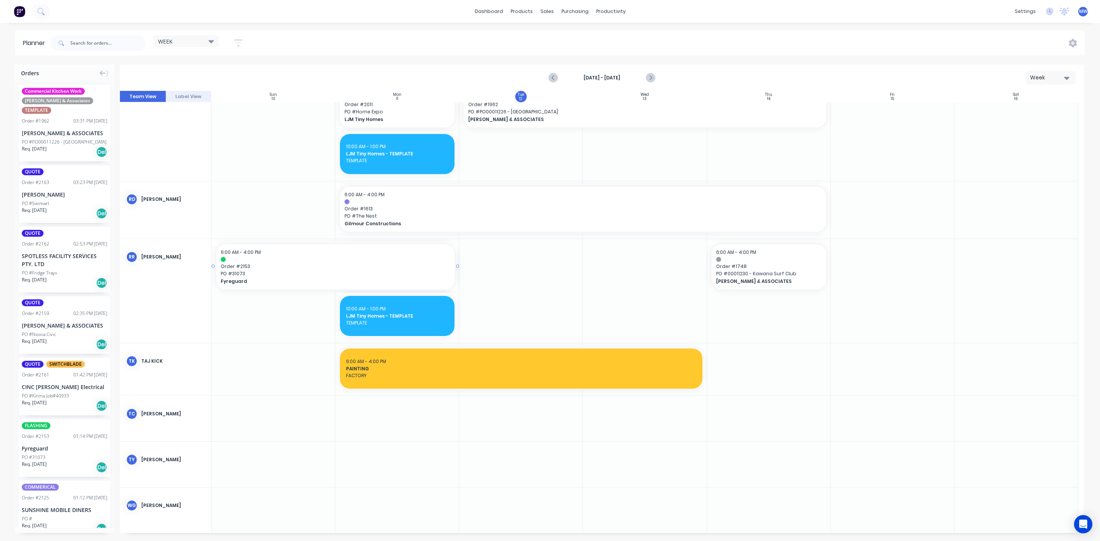
drag, startPoint x: 239, startPoint y: 277, endPoint x: 210, endPoint y: 285, distance: 29.7
click at [210, 285] on div "Team View Label View Sun 10 [DATE] Mon 11 [DATE] Tue 12 [DATE] Wed 13 [DATE] Th…" at bounding box center [602, 312] width 964 height 442
drag, startPoint x: 253, startPoint y: 271, endPoint x: 291, endPoint y: 317, distance: 60.0
click at [291, 317] on div at bounding box center [602, 312] width 964 height 442
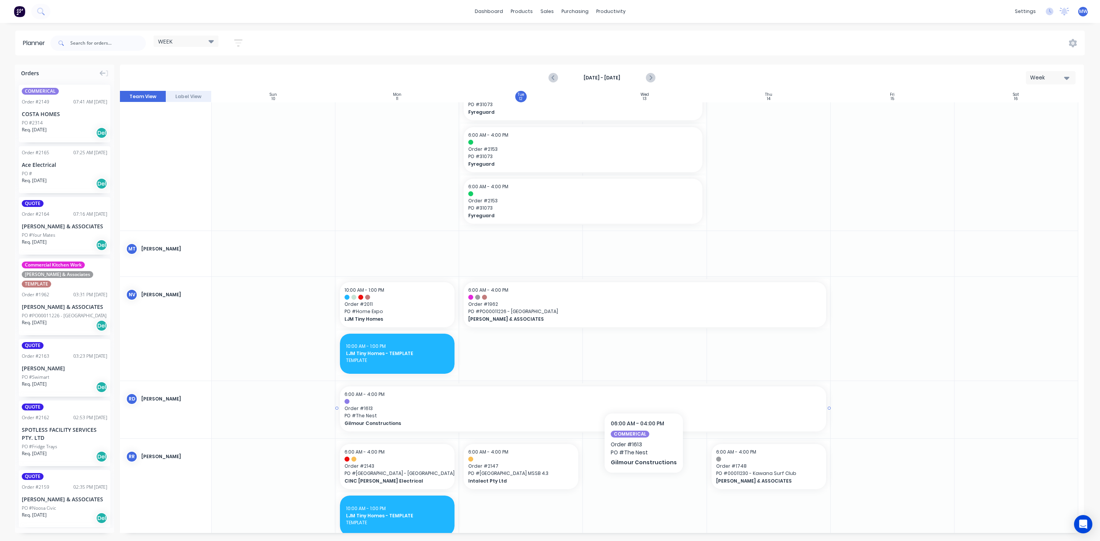
scroll to position [286, 0]
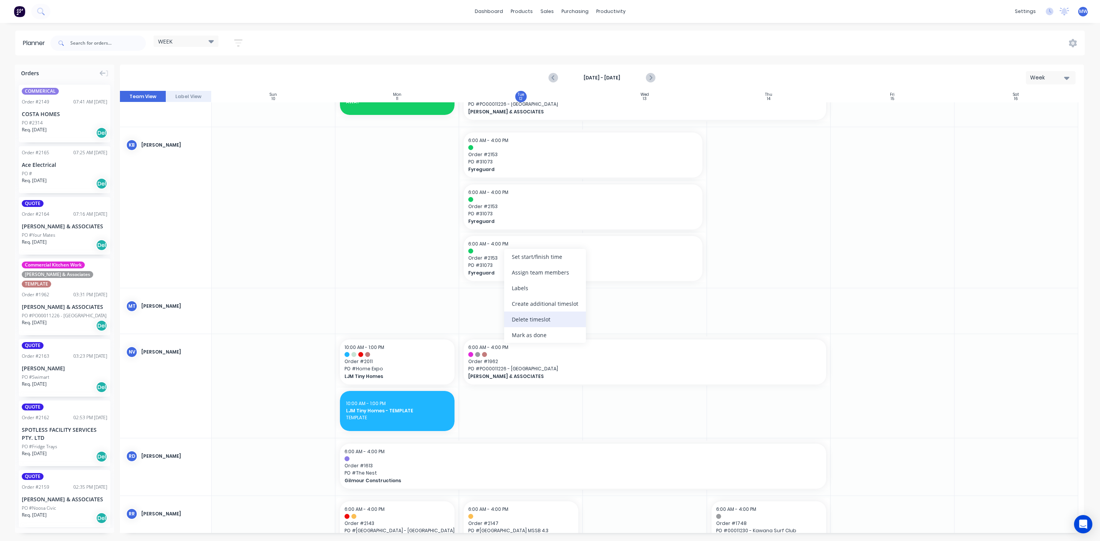
click at [542, 320] on div "Delete timeslot" at bounding box center [545, 320] width 82 height 16
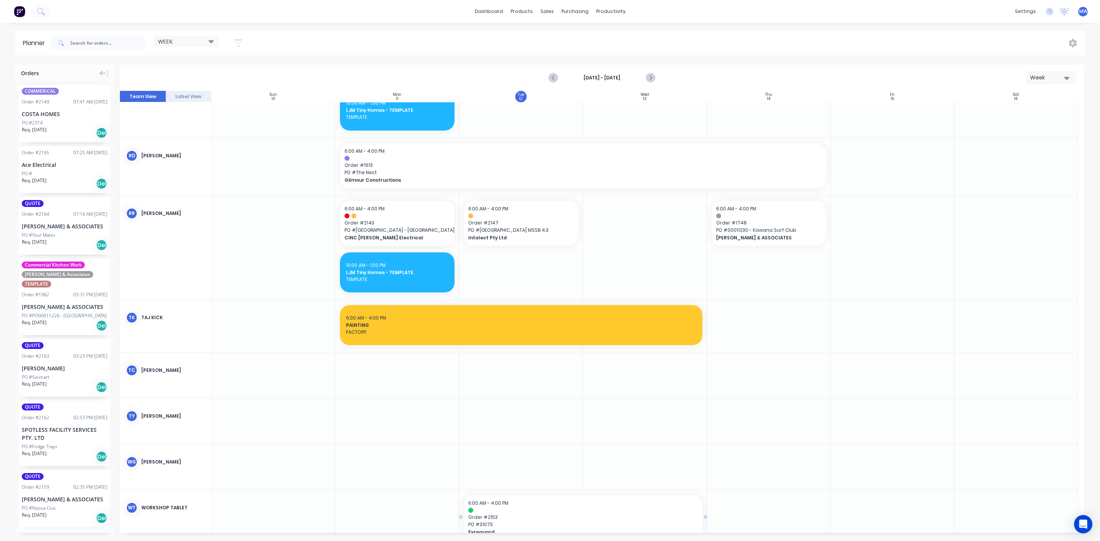
scroll to position [544, 0]
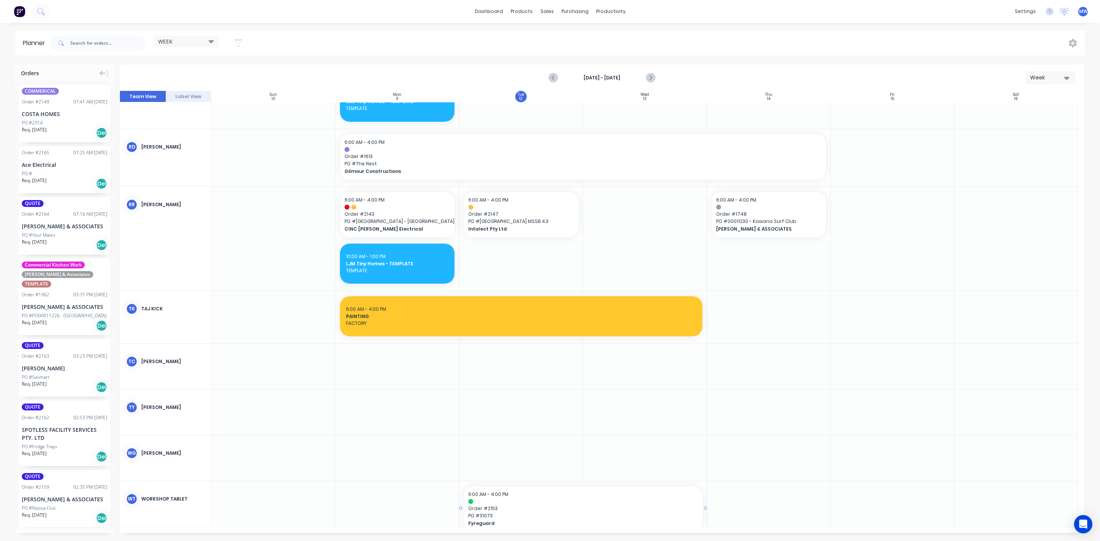
drag, startPoint x: 480, startPoint y: 197, endPoint x: 652, endPoint y: 319, distance: 210.4
drag, startPoint x: 571, startPoint y: 394, endPoint x: 542, endPoint y: 454, distance: 66.3
click at [542, 454] on div at bounding box center [602, 312] width 964 height 442
drag, startPoint x: 525, startPoint y: 509, endPoint x: 557, endPoint y: 399, distance: 114.8
click at [557, 399] on div at bounding box center [602, 312] width 964 height 442
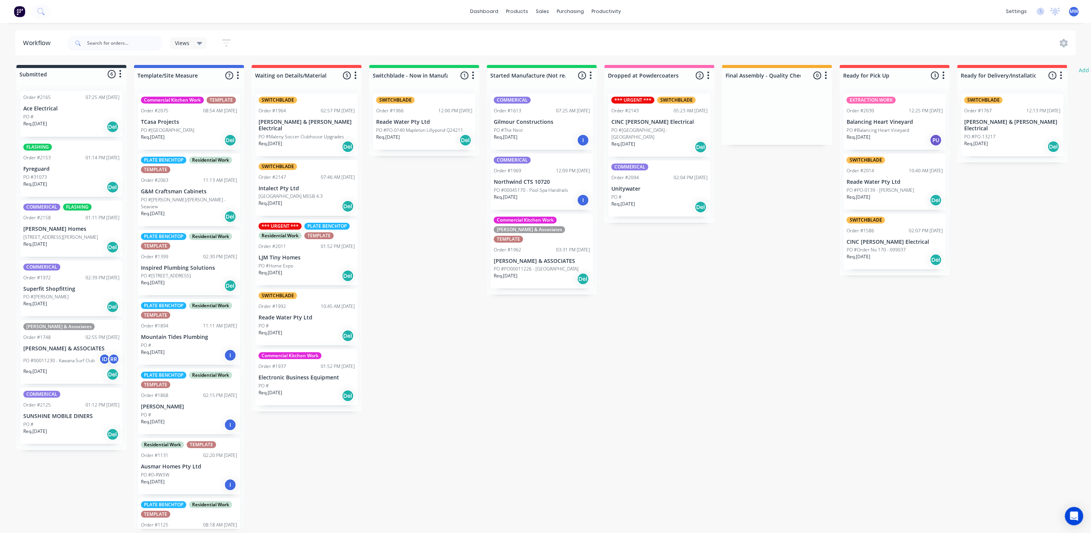
click at [511, 278] on div "Commercial Kitchen Work [PERSON_NAME] & Associates TEMPLATE Order #1962 03:31 P…" at bounding box center [542, 250] width 102 height 75
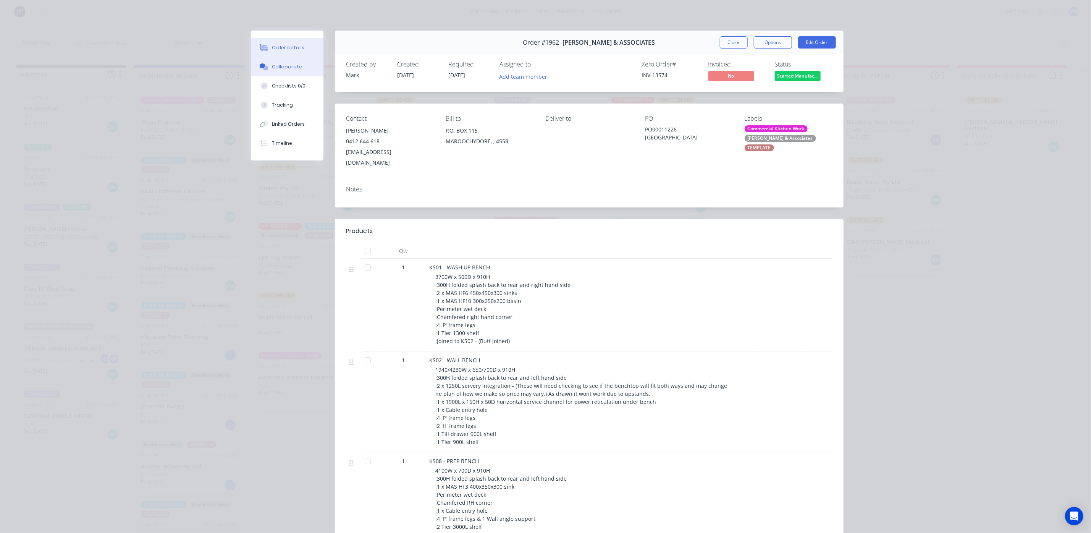
click at [285, 64] on div "Collaborate" at bounding box center [287, 66] width 30 height 7
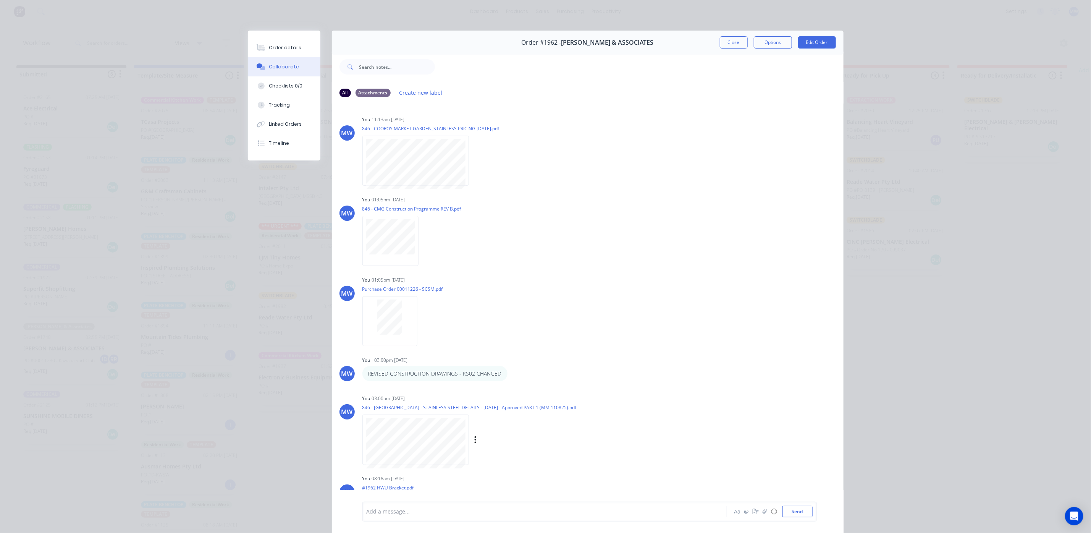
scroll to position [231, 0]
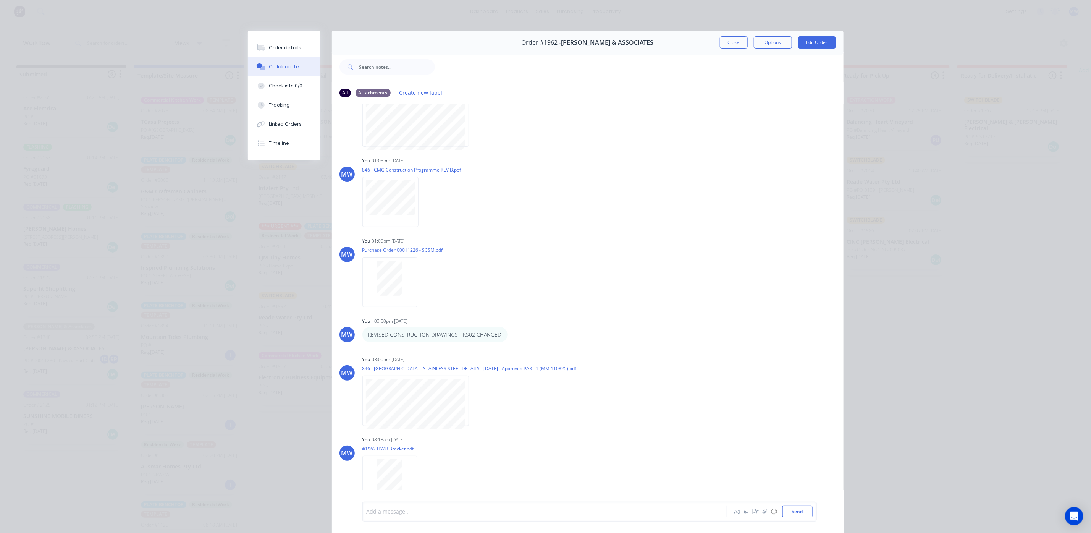
click at [408, 512] on div at bounding box center [534, 512] width 334 height 8
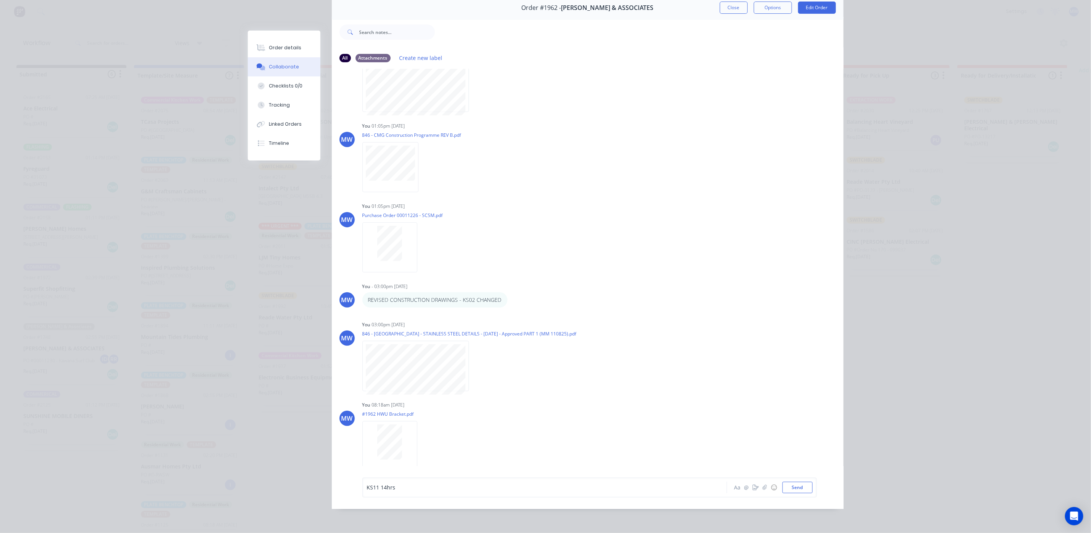
click at [403, 485] on div "KS11 14hrs" at bounding box center [534, 487] width 334 height 8
click at [785, 493] on div "KS11 - 14 HOURS Aa @ ☺ Send" at bounding box center [589, 487] width 454 height 20
click at [789, 482] on button "Send" at bounding box center [798, 487] width 30 height 11
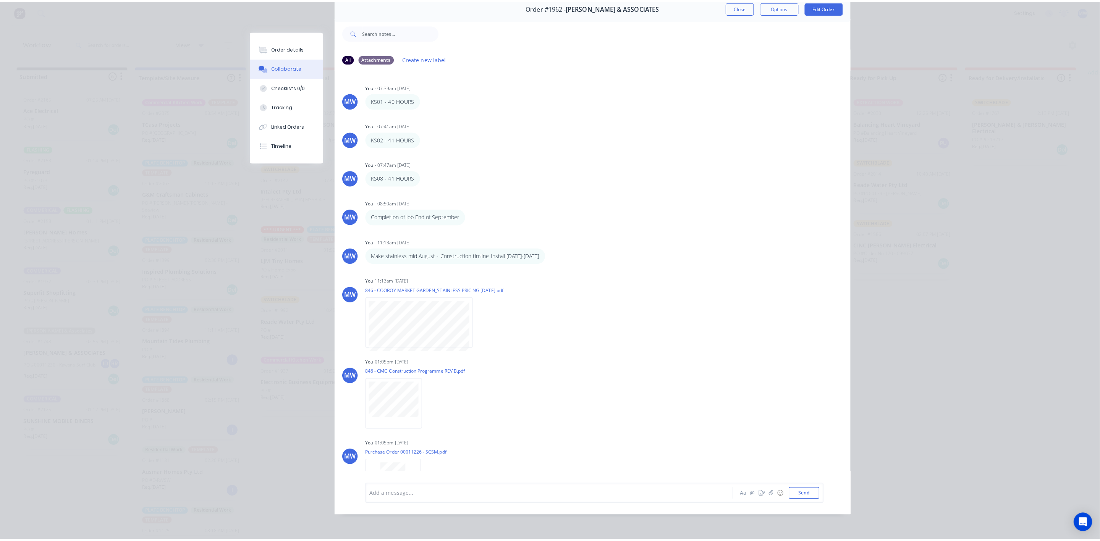
scroll to position [0, 0]
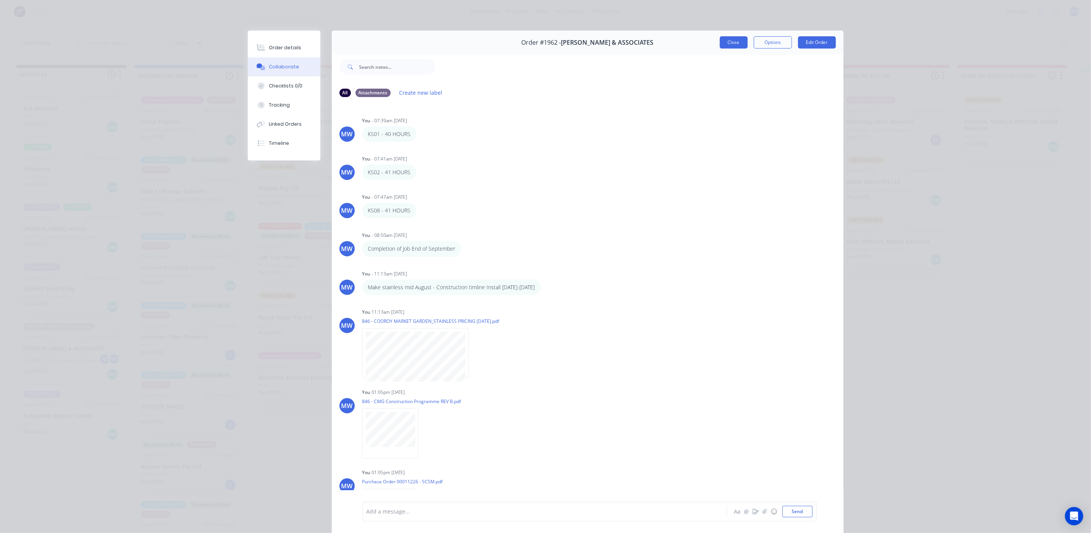
click at [729, 42] on button "Close" at bounding box center [734, 42] width 28 height 12
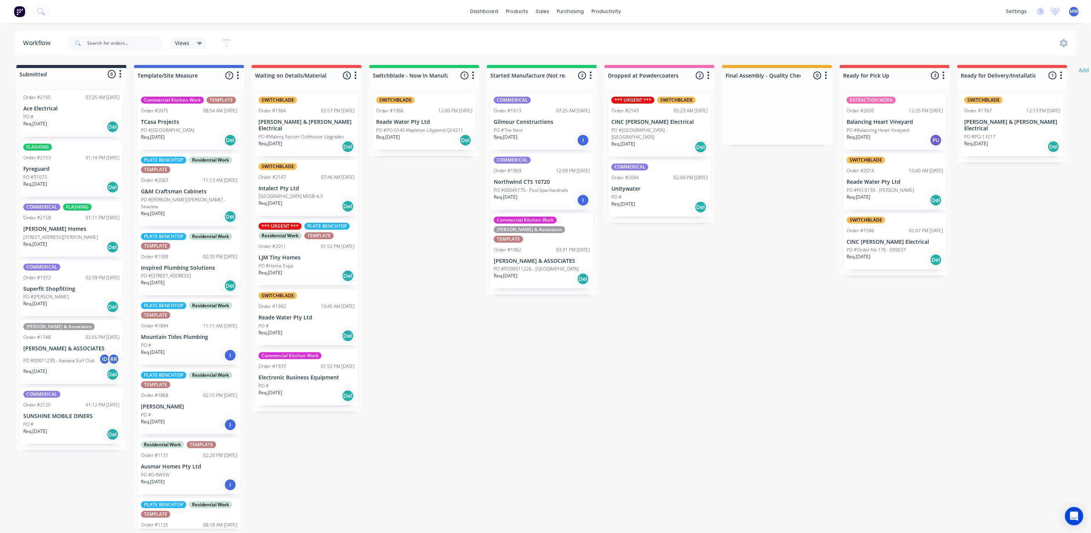
click at [518, 272] on p "Req. 01/09/25" at bounding box center [506, 275] width 24 height 7
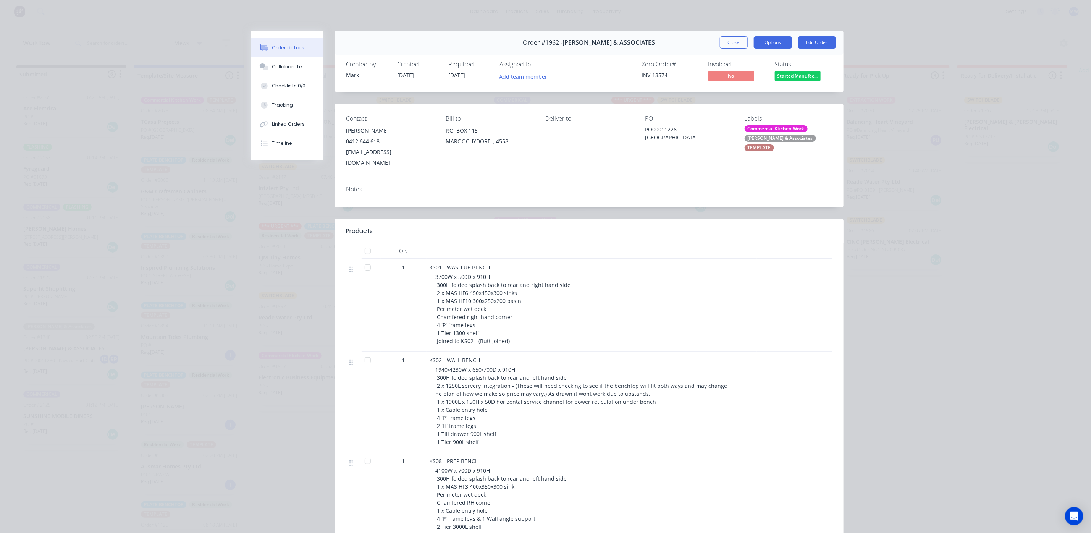
click at [774, 45] on button "Options" at bounding box center [773, 42] width 38 height 12
click at [729, 74] on div "Work Order" at bounding box center [752, 77] width 66 height 11
click at [722, 107] on div "Custom" at bounding box center [752, 107] width 66 height 11
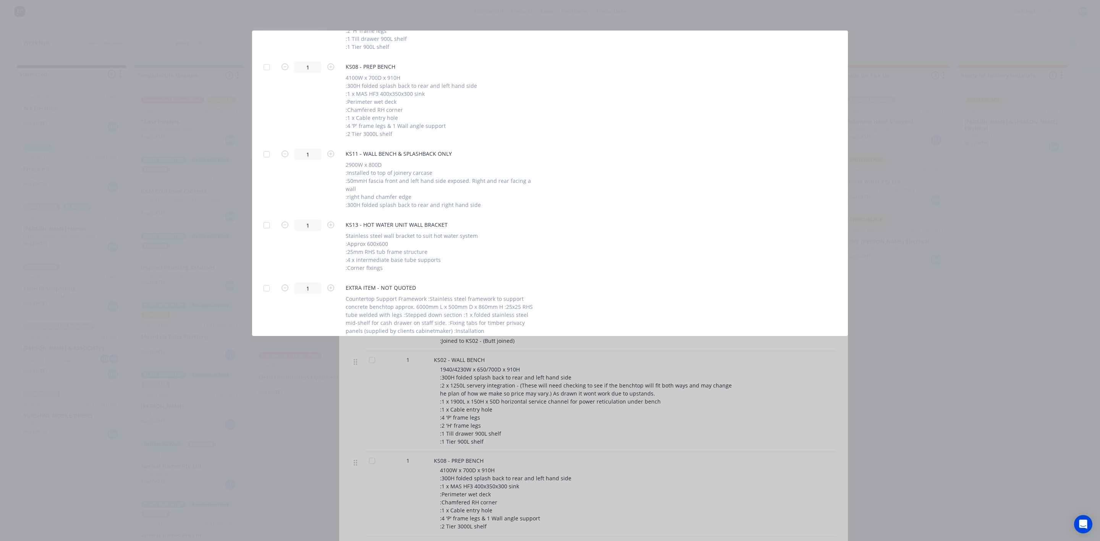
scroll to position [458, 0]
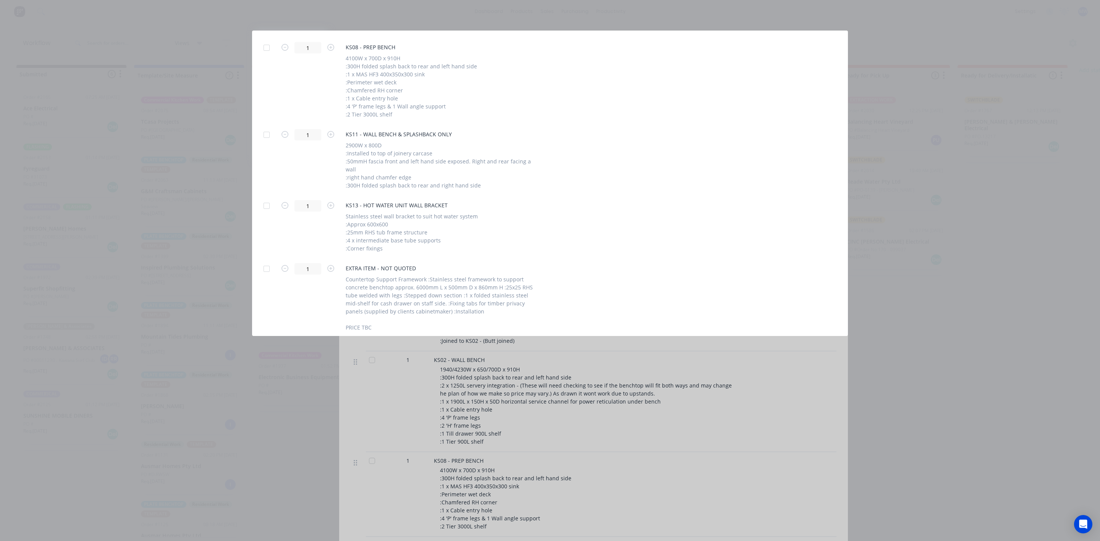
click at [264, 199] on div at bounding box center [266, 205] width 15 height 15
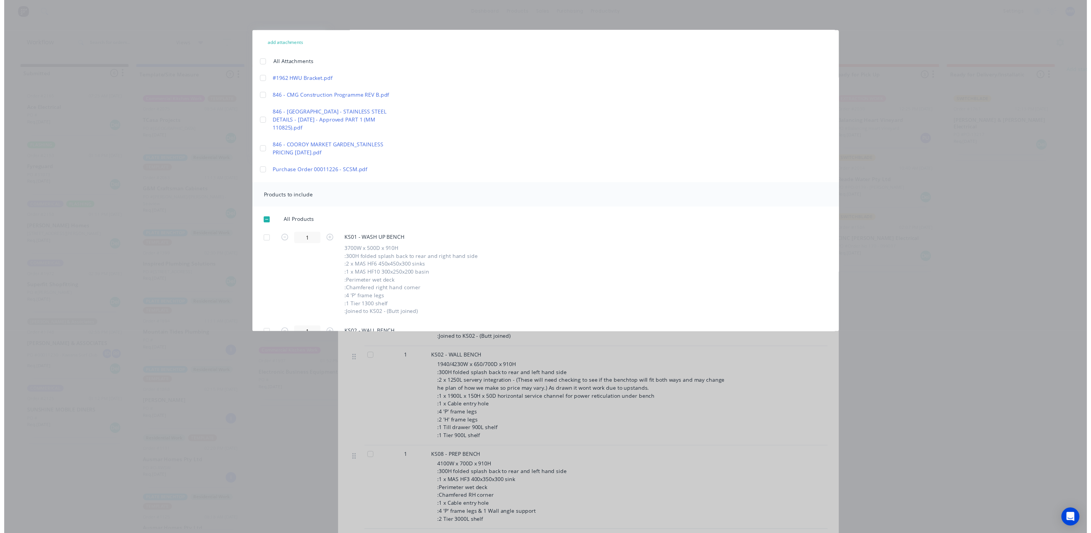
scroll to position [0, 0]
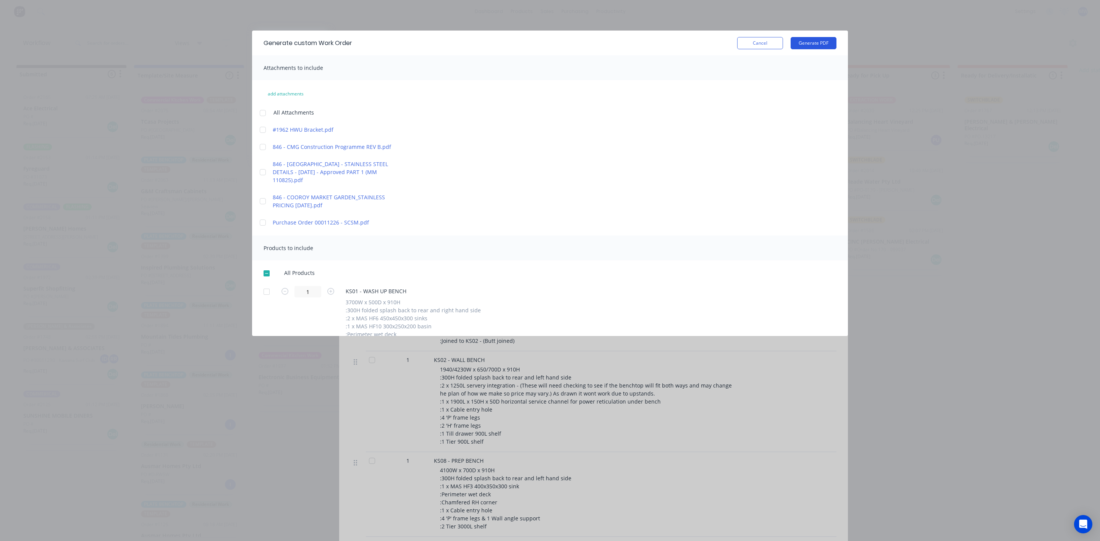
click at [802, 44] on button "Generate PDF" at bounding box center [814, 43] width 46 height 12
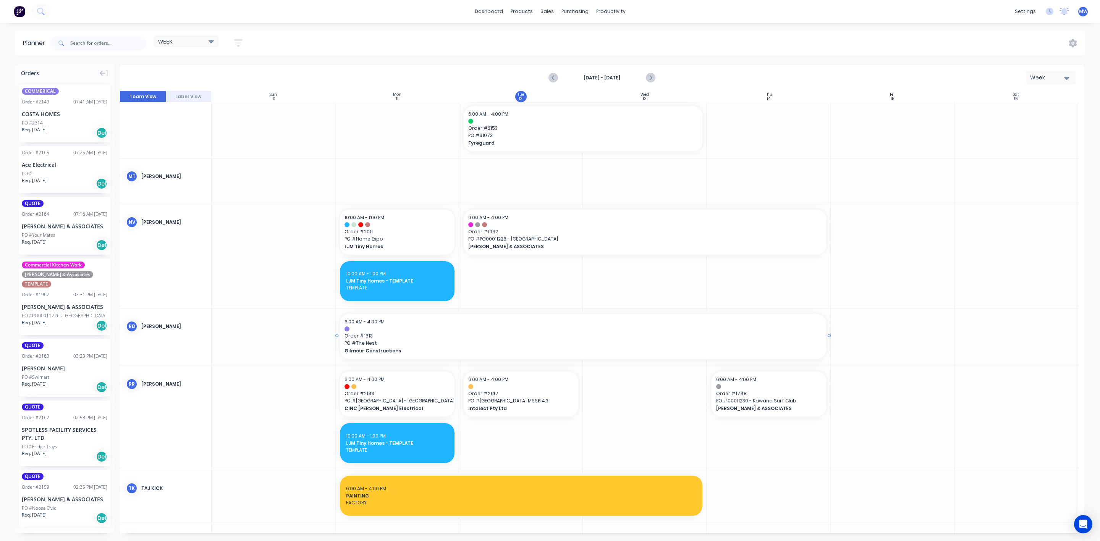
scroll to position [372, 0]
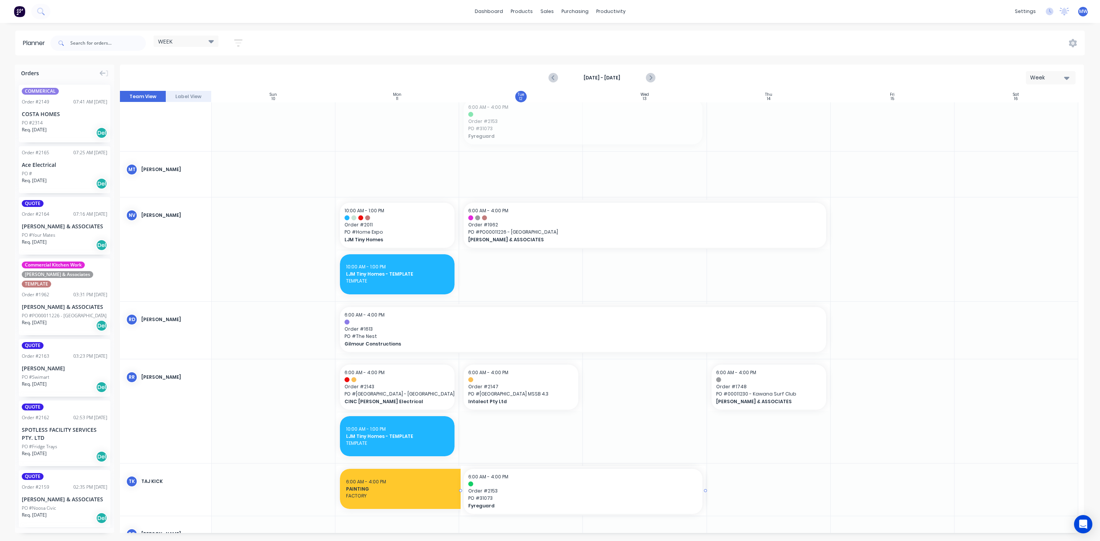
drag, startPoint x: 497, startPoint y: 126, endPoint x: 561, endPoint y: 488, distance: 368.0
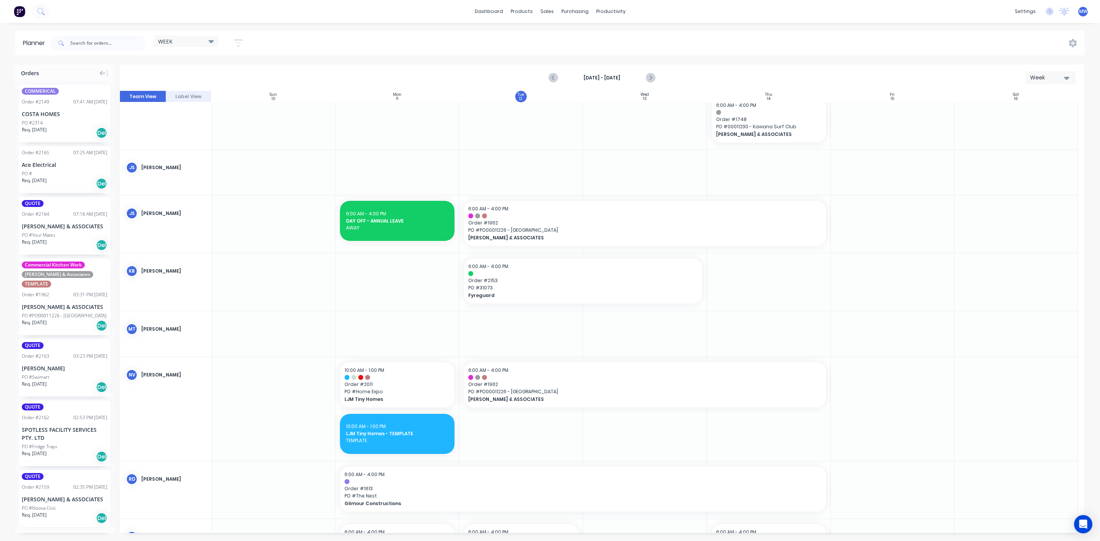
scroll to position [229, 0]
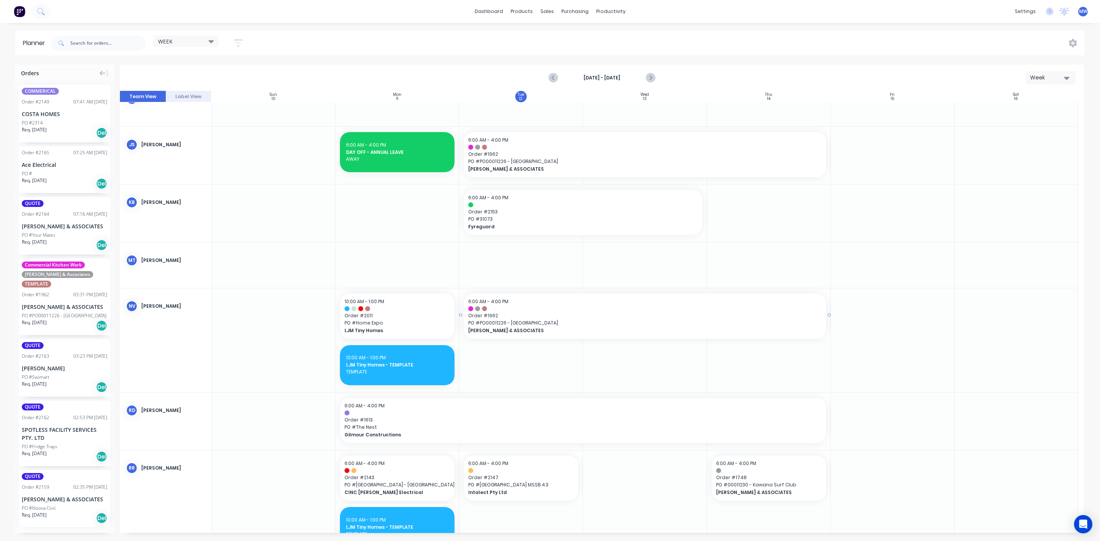
click at [495, 340] on div at bounding box center [645, 315] width 368 height 49
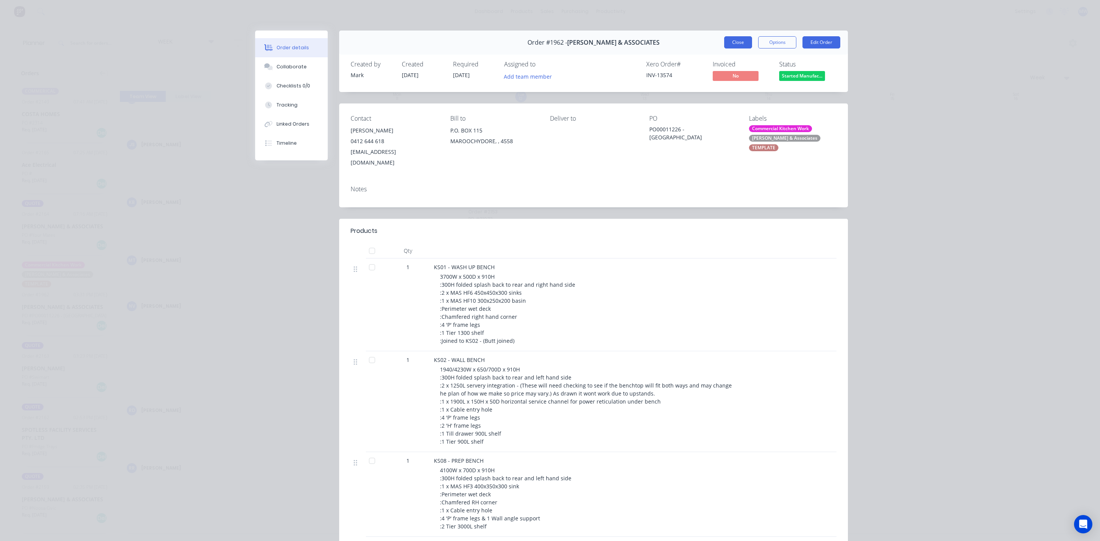
click at [738, 46] on button "Close" at bounding box center [738, 42] width 28 height 12
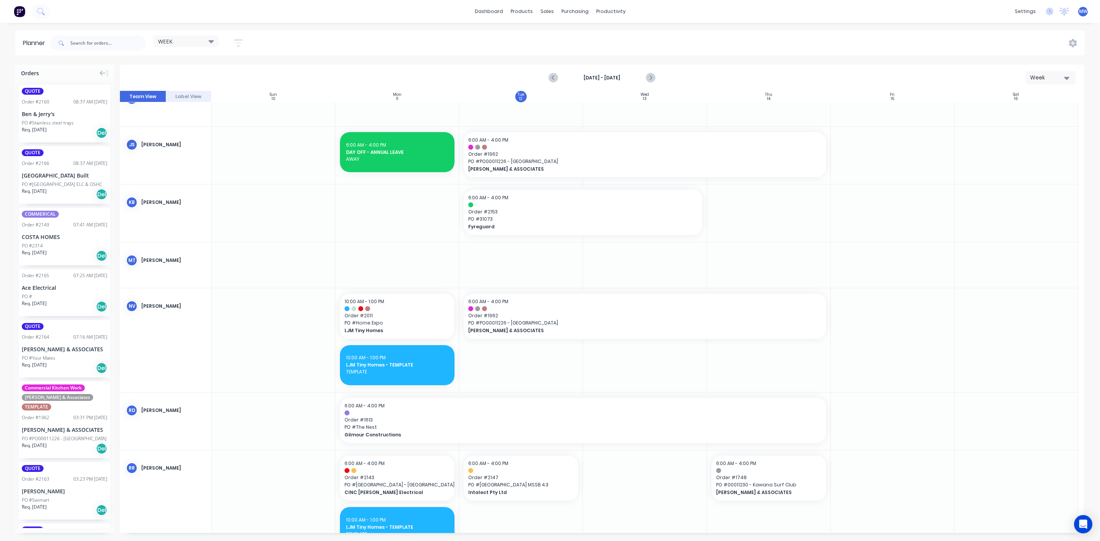
click at [490, 363] on div at bounding box center [521, 340] width 124 height 104
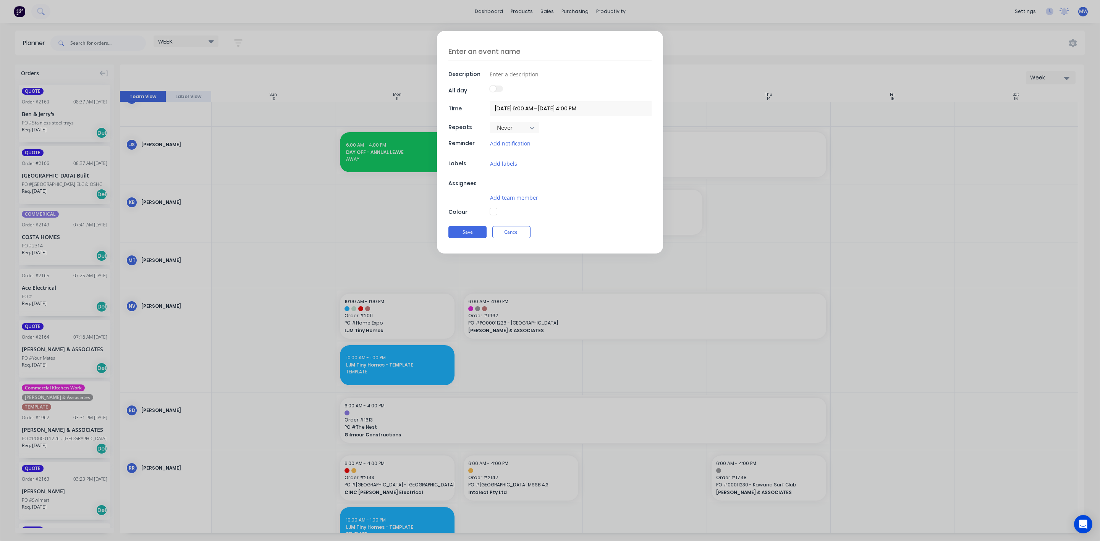
type textarea "x"
click at [495, 53] on textarea at bounding box center [549, 51] width 203 height 18
type textarea "h"
type textarea "x"
type textarea "hi"
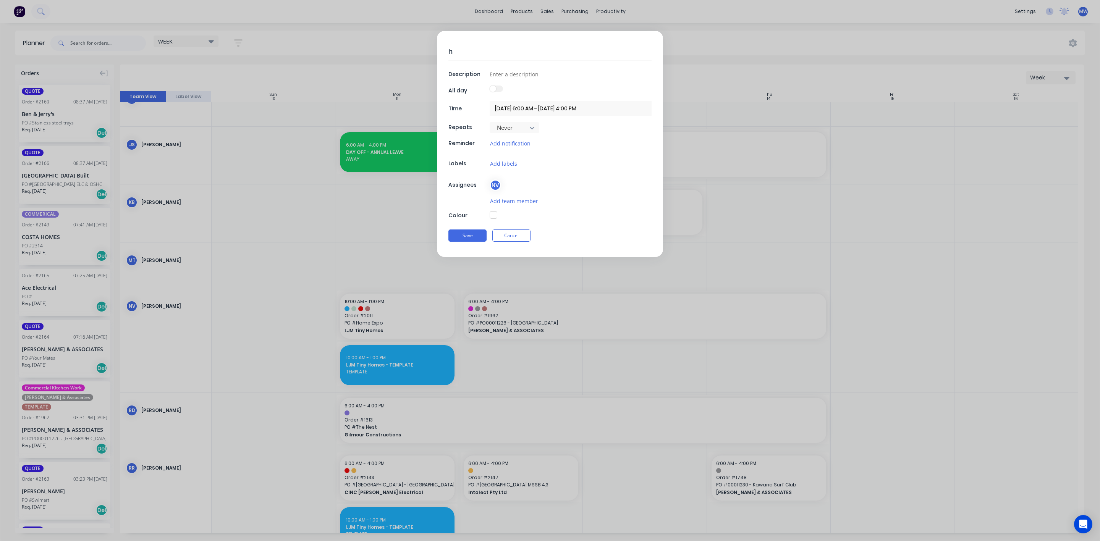
type textarea "x"
type textarea "hil"
type textarea "x"
type textarea "hill"
type textarea "x"
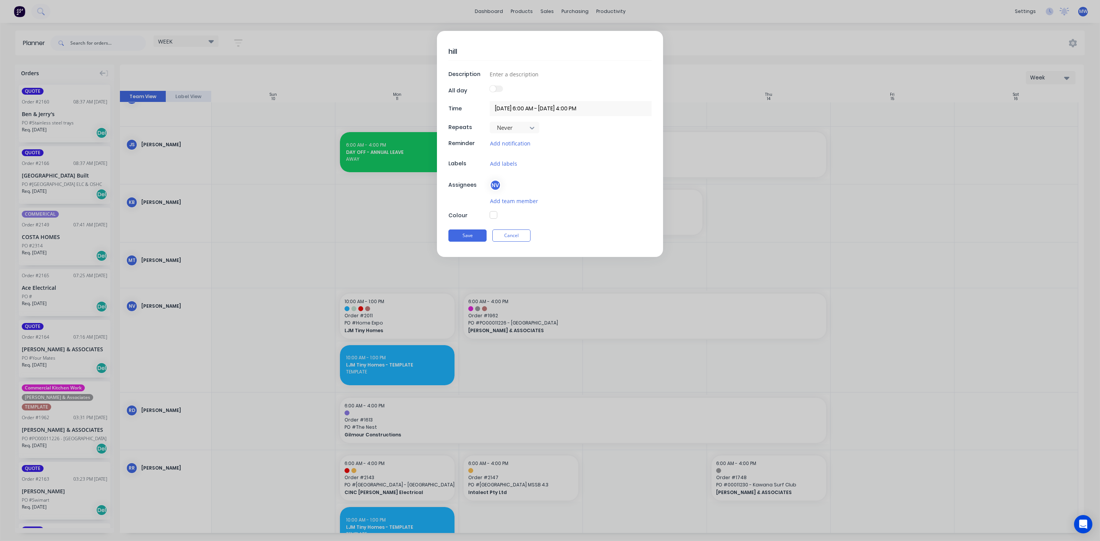
type textarea "hil"
type textarea "x"
type textarea "hi"
type textarea "x"
type textarea "h"
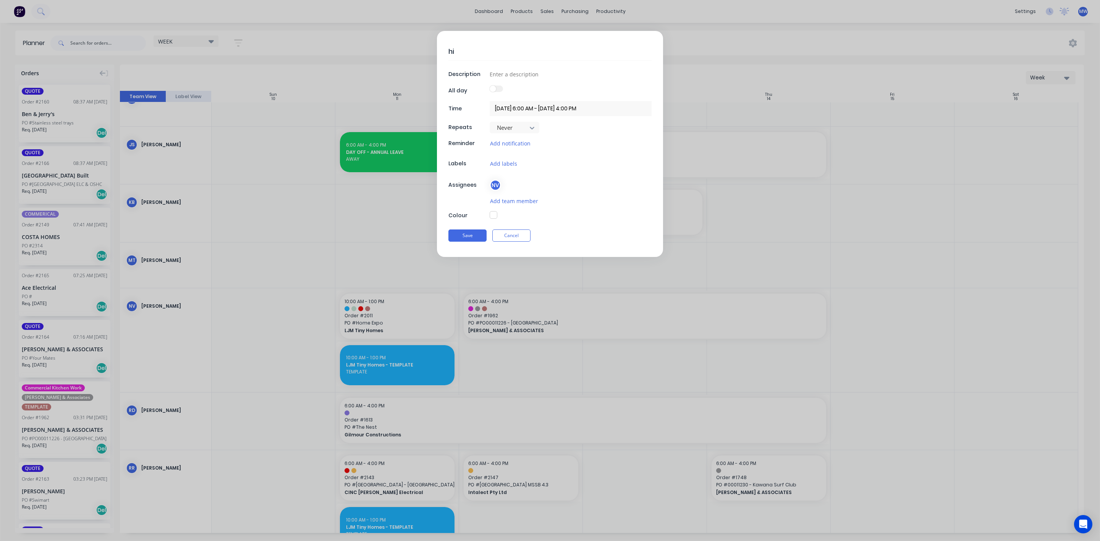
type textarea "x"
type textarea "H"
type textarea "x"
type textarea "HI"
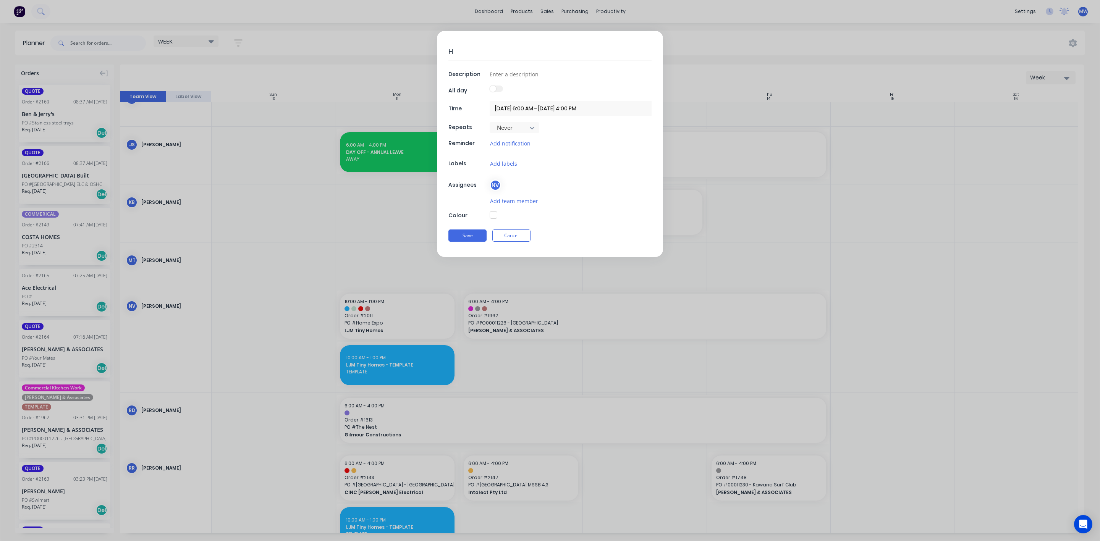
type textarea "x"
type textarea "HIL"
type textarea "x"
type textarea "HILL"
type textarea "x"
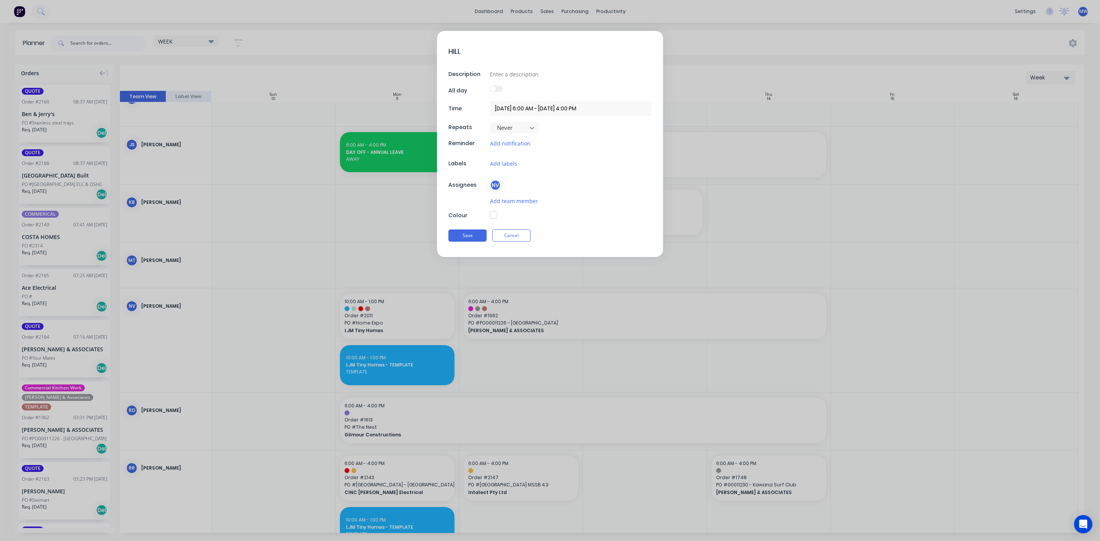
type textarea "[PERSON_NAME]"
type textarea "x"
type textarea "[PERSON_NAME]"
type textarea "x"
type textarea "[PERSON_NAME]"
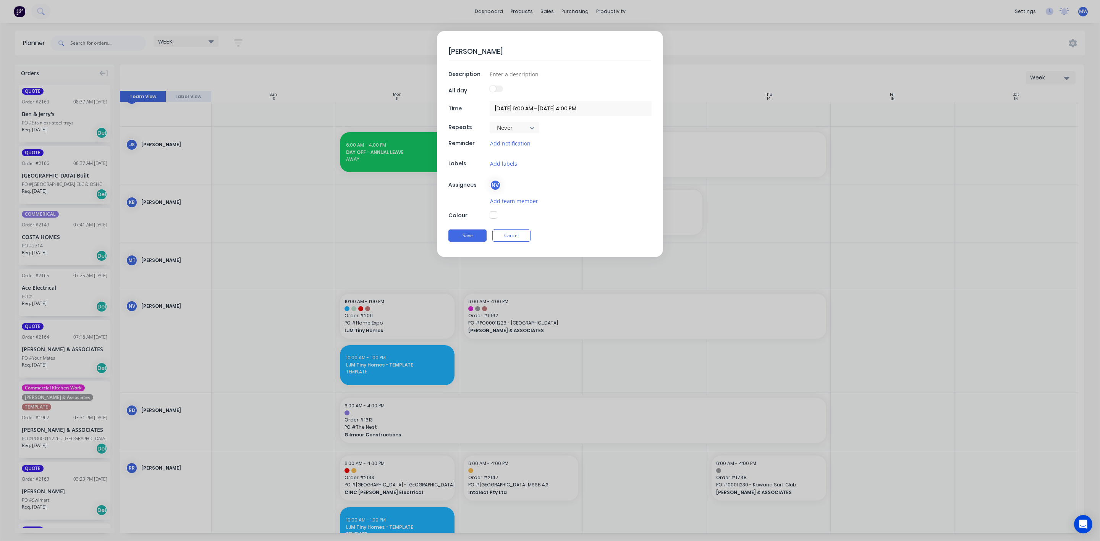
type textarea "x"
type textarea "[PERSON_NAME]"
type textarea "x"
type textarea "[PERSON_NAME] -"
type textarea "x"
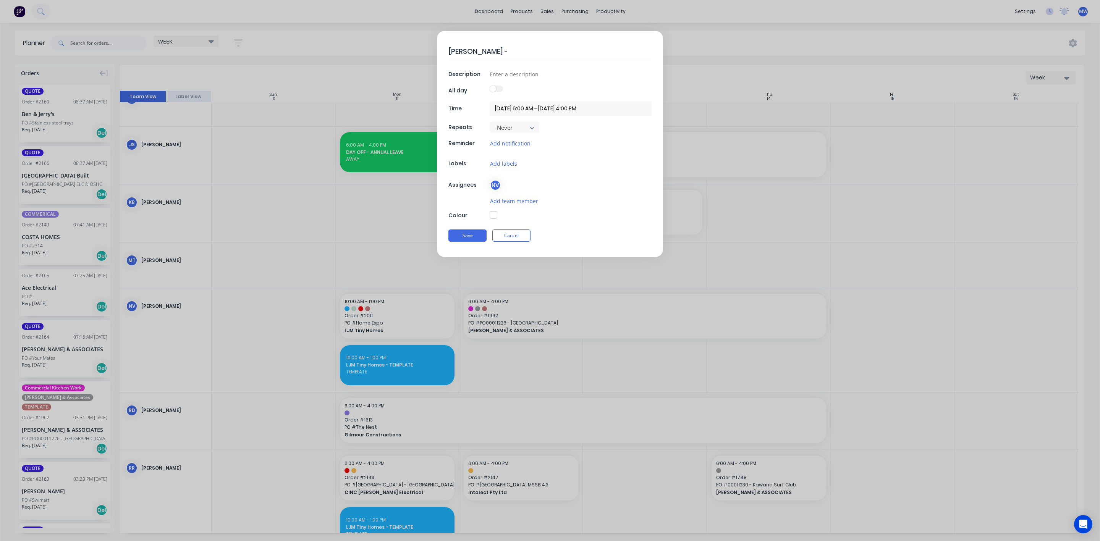
type textarea "[PERSON_NAME] -"
type textarea "x"
type textarea "[PERSON_NAME] - C"
type textarea "x"
type textarea "[PERSON_NAME] - CO"
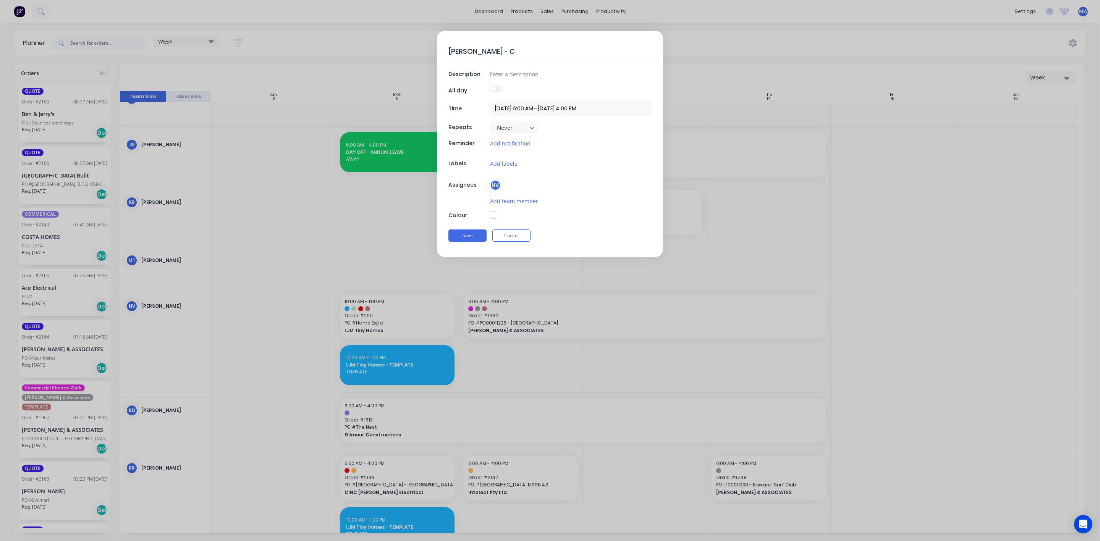
type textarea "x"
type textarea "[PERSON_NAME] - COO"
type textarea "x"
type textarea "[PERSON_NAME]"
type textarea "x"
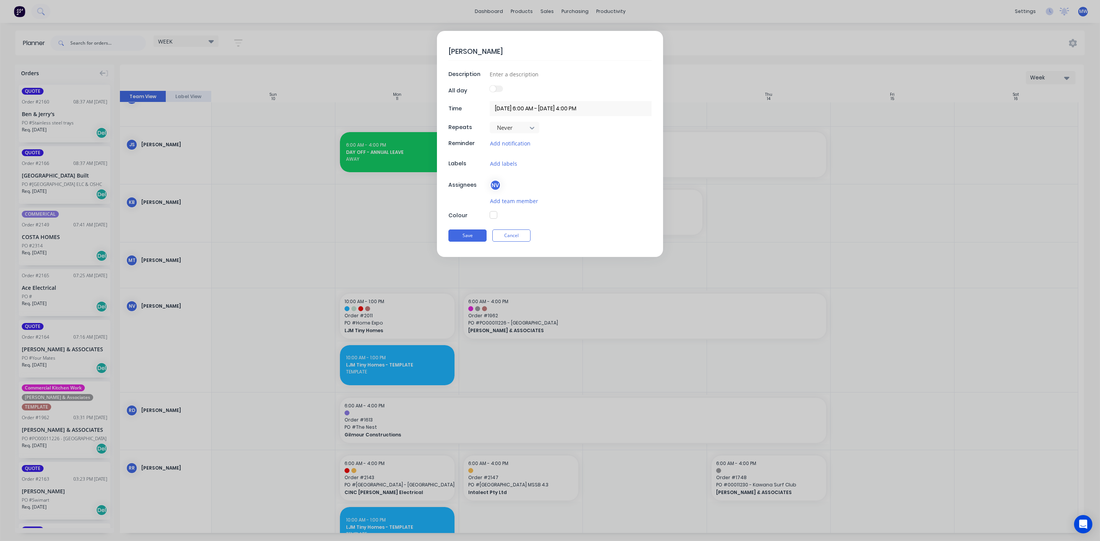
type textarea "[PERSON_NAME] - COORO"
type textarea "x"
type textarea "[PERSON_NAME] - COOROY"
type textarea "x"
type textarea "[PERSON_NAME] - COOROY"
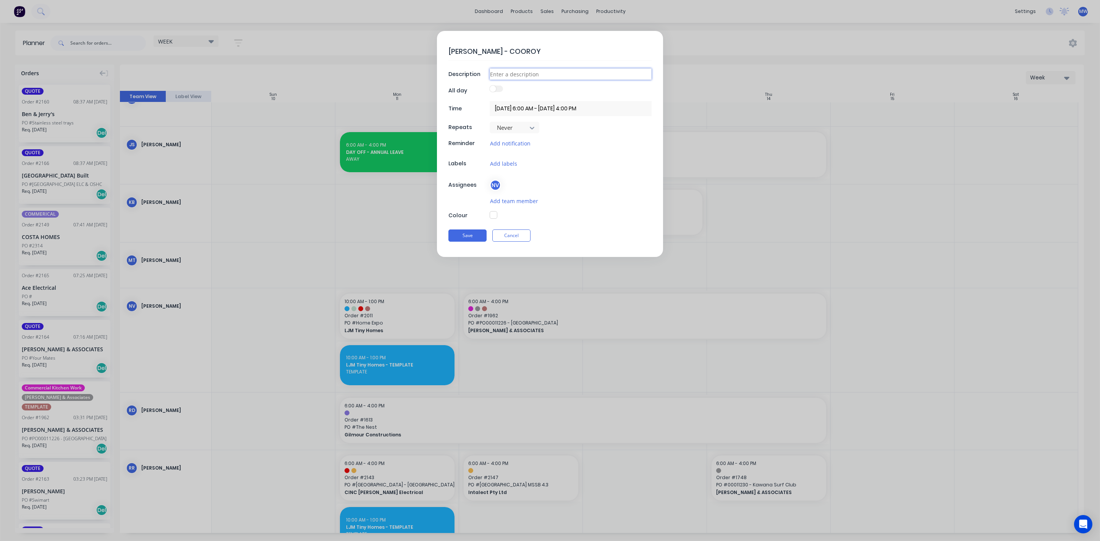
type textarea "x"
click at [519, 75] on input at bounding box center [571, 73] width 162 height 11
type input "K"
type textarea "x"
type input "KS"
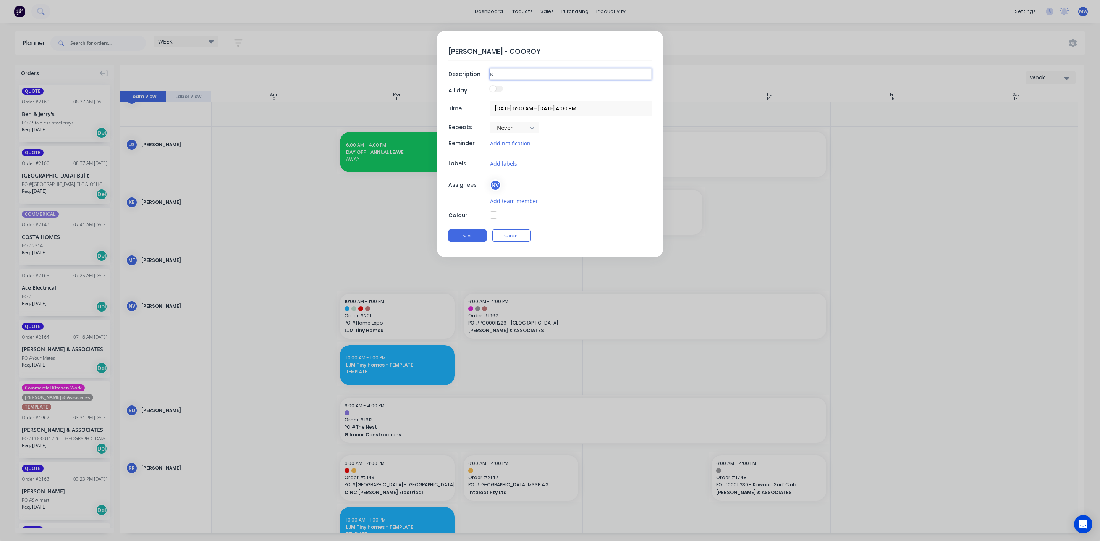
type textarea "x"
type input "KS-"
type textarea "x"
type input "KS-0"
type textarea "x"
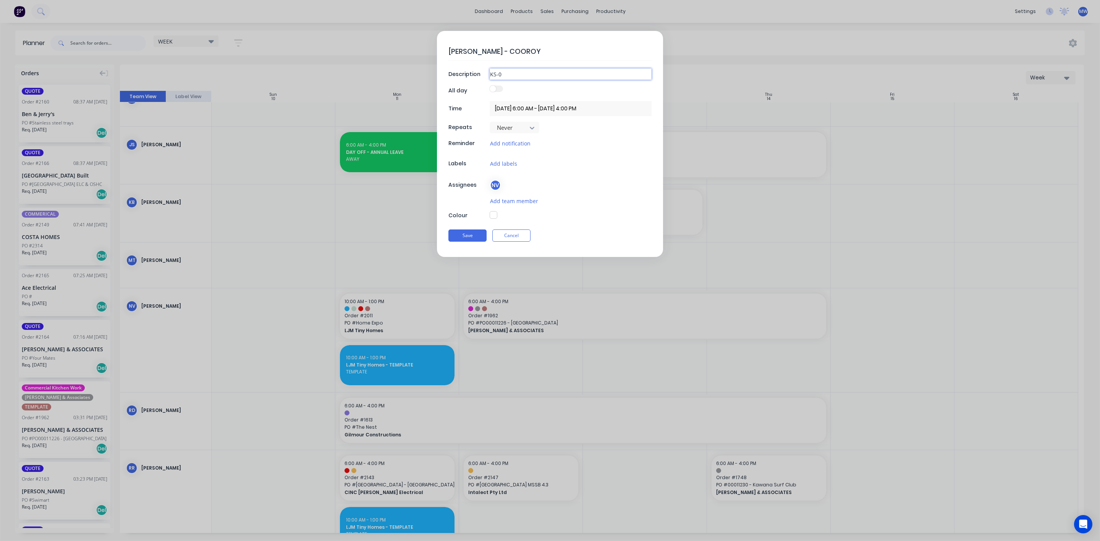
type input "KS-01"
type textarea "x"
type input "KS-01"
click at [470, 234] on button "Save" at bounding box center [467, 236] width 38 height 12
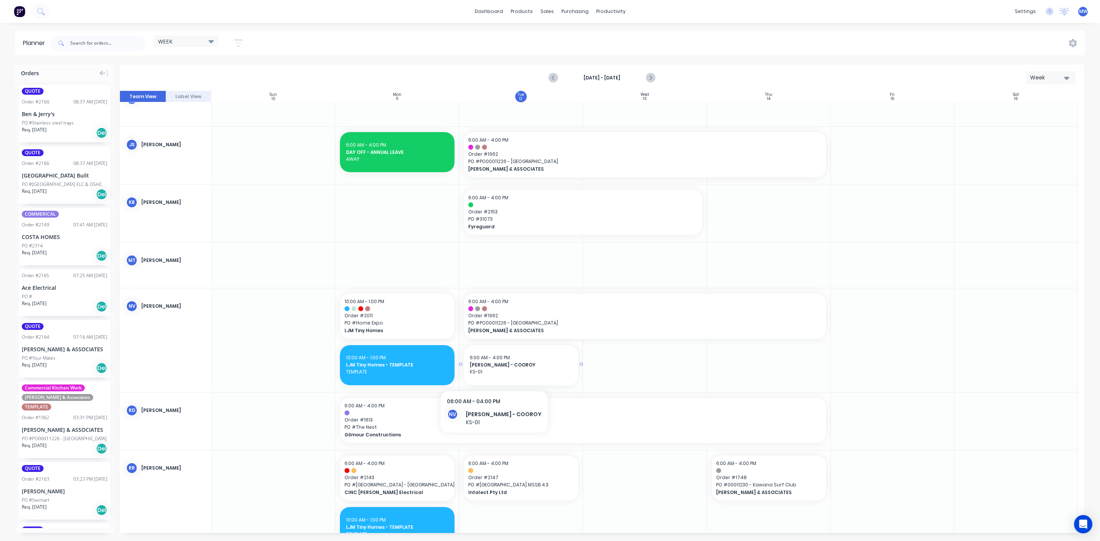
click at [480, 374] on span "KS-01" at bounding box center [521, 372] width 102 height 7
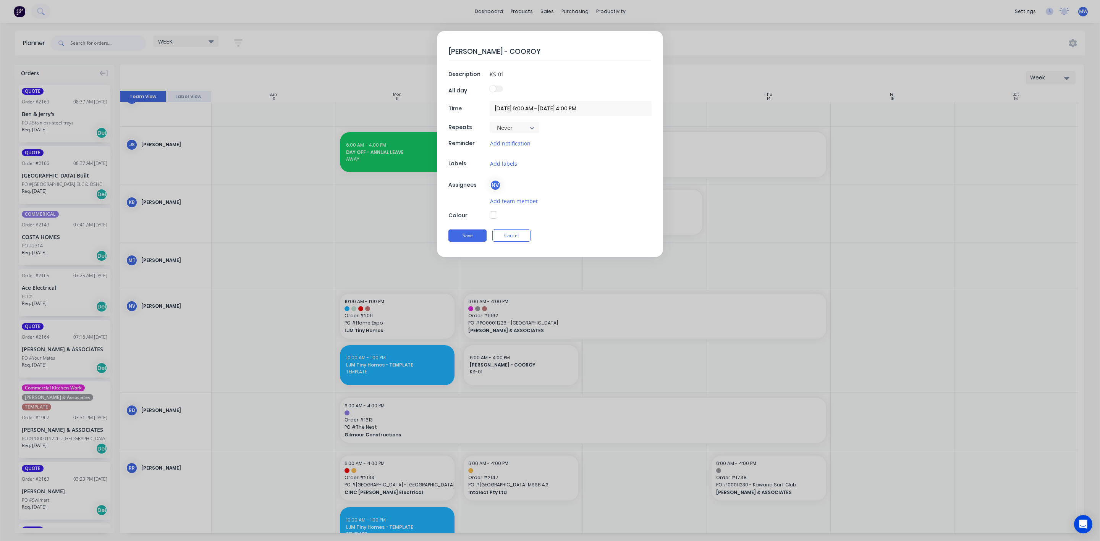
click at [494, 218] on button "button" at bounding box center [494, 215] width 8 height 8
type textarea "x"
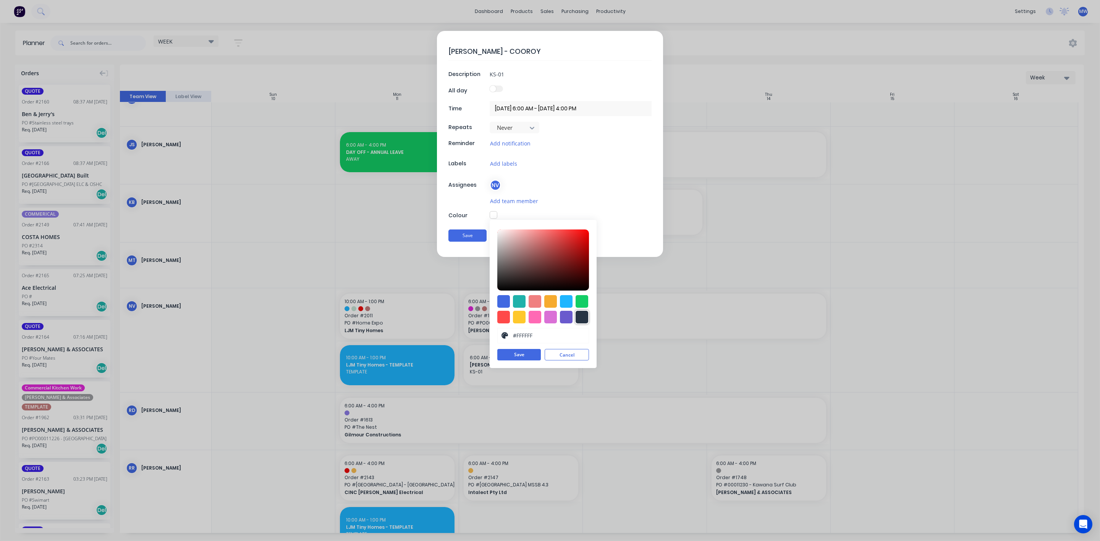
click at [580, 317] on div at bounding box center [582, 317] width 13 height 13
type input "#273444"
click at [526, 359] on button "Save" at bounding box center [519, 354] width 44 height 11
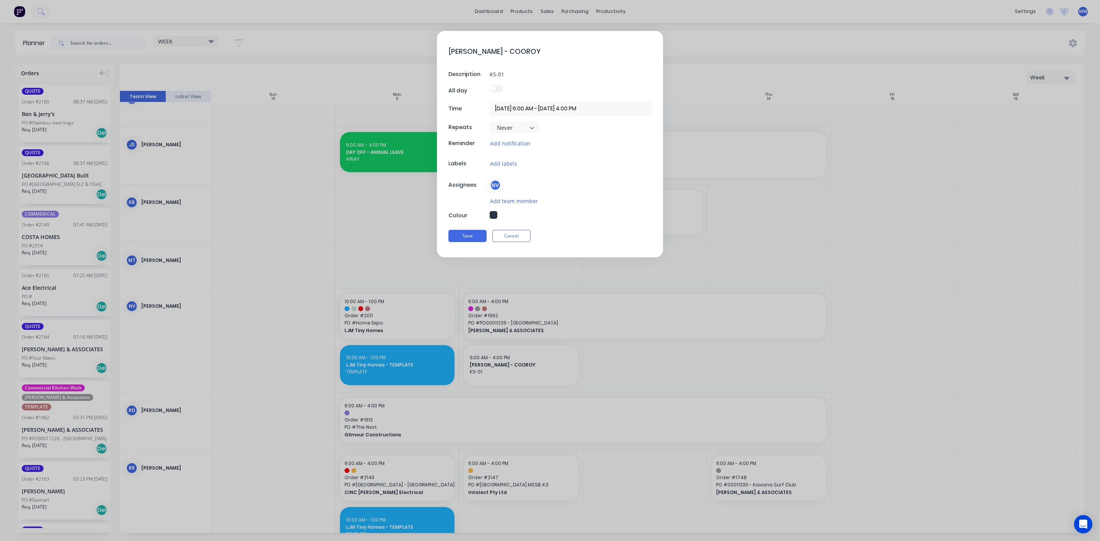
drag, startPoint x: 470, startPoint y: 235, endPoint x: 480, endPoint y: 281, distance: 46.7
click at [469, 235] on button "Save" at bounding box center [467, 236] width 38 height 12
type textarea "x"
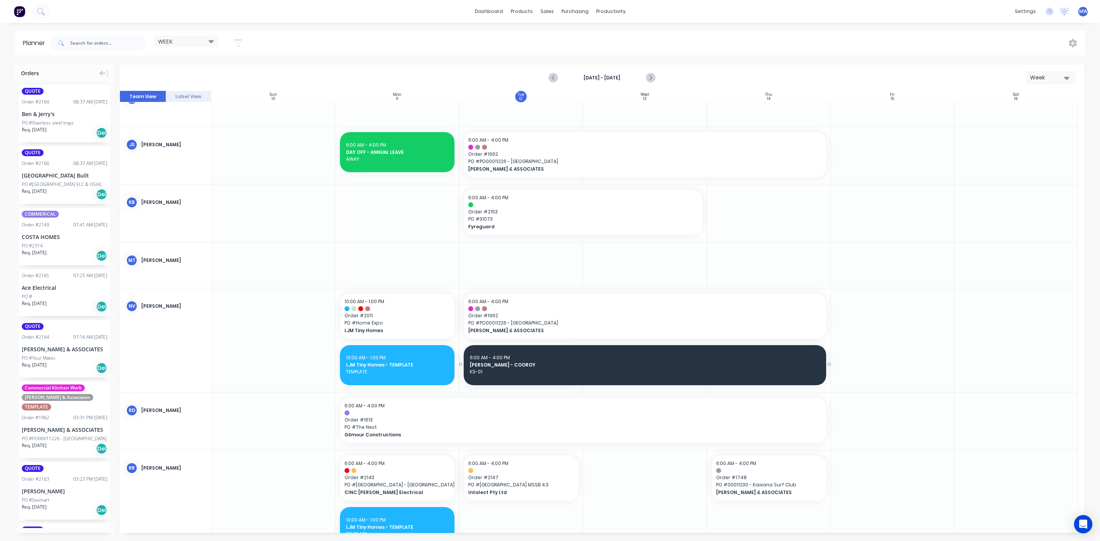
drag, startPoint x: 580, startPoint y: 365, endPoint x: 718, endPoint y: 360, distance: 137.6
